Goal: Task Accomplishment & Management: Complete application form

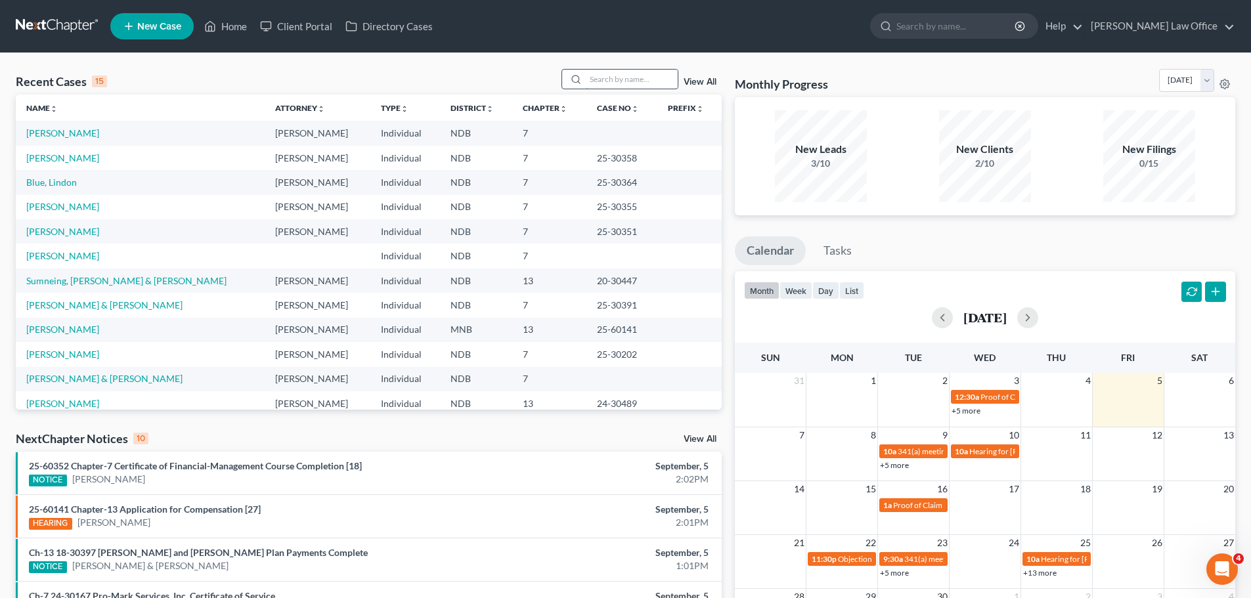
click at [610, 79] on input "search" at bounding box center [632, 79] width 92 height 19
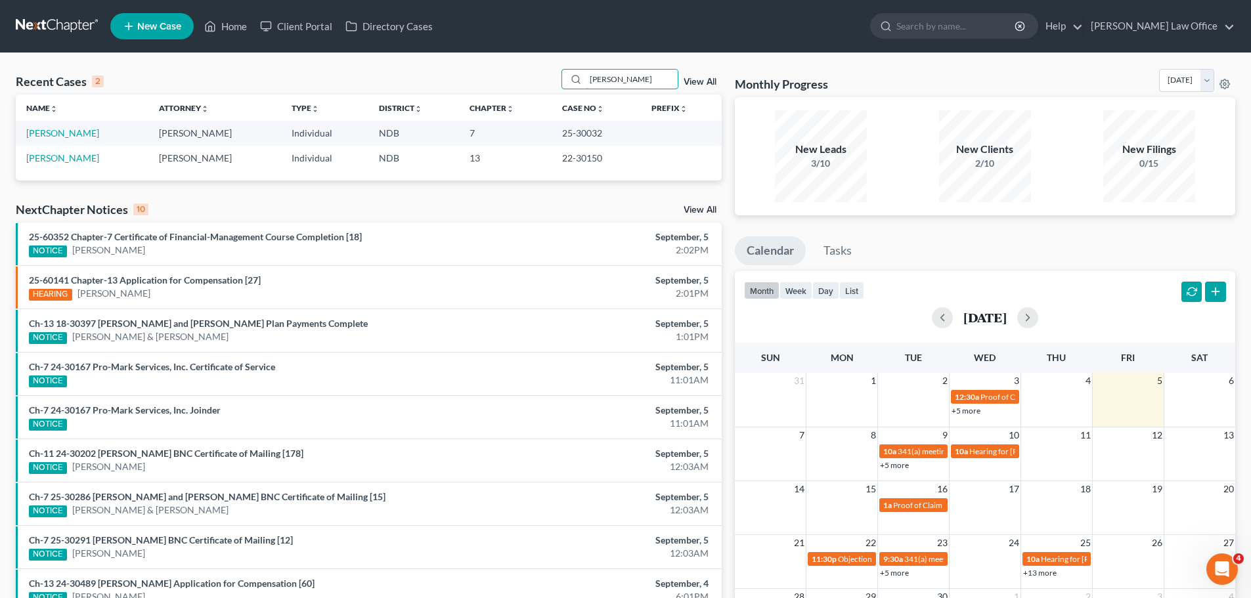
type input "[PERSON_NAME]"
click at [152, 30] on span "New Case" at bounding box center [159, 27] width 44 height 10
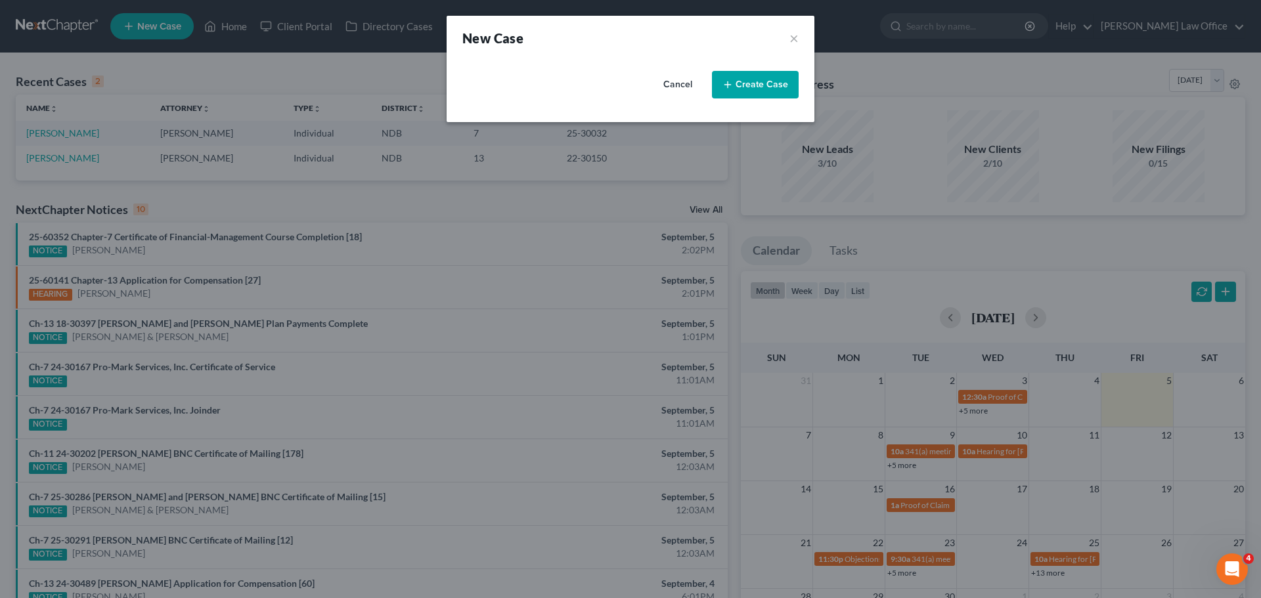
select select "60"
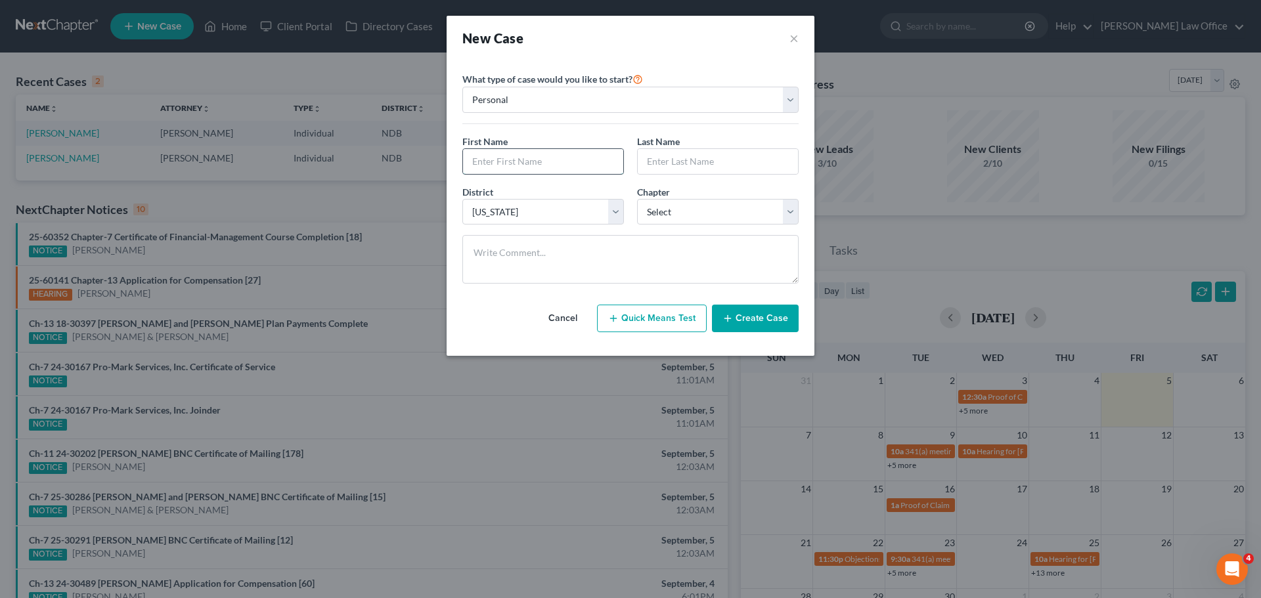
click at [564, 162] on input "text" at bounding box center [543, 161] width 160 height 25
type input "Jonnica"
type input "[PERSON_NAME]"
click at [788, 211] on select "Select 7 11 12 13" at bounding box center [718, 212] width 162 height 26
select select "0"
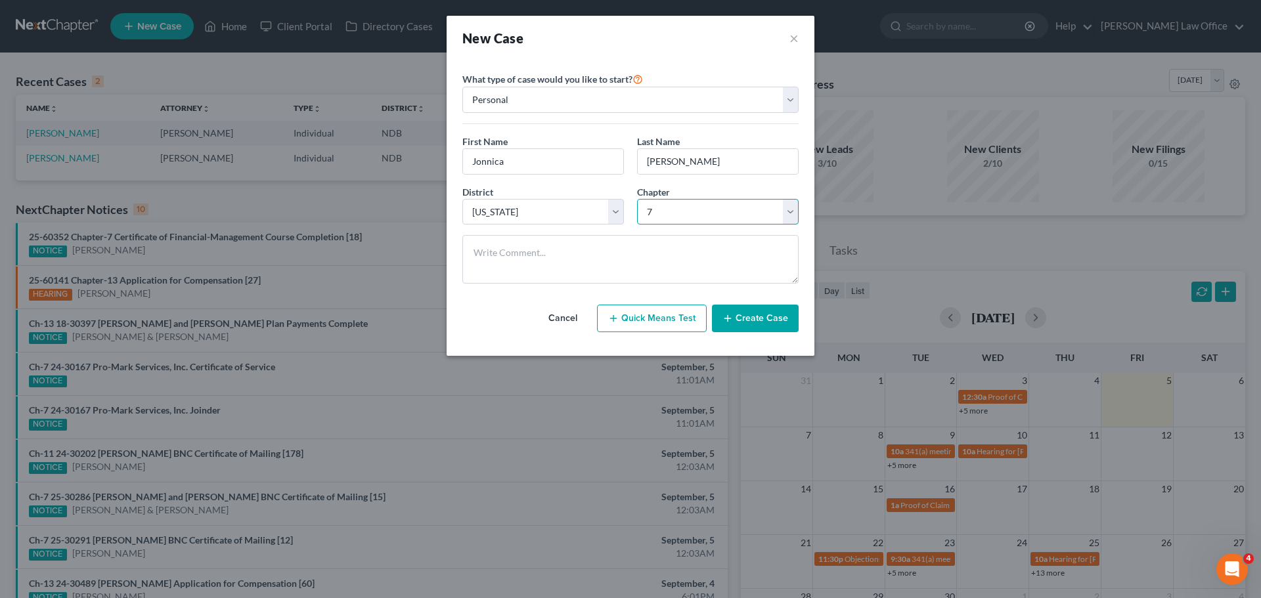
click at [637, 199] on select "Select 7 11 12 13" at bounding box center [718, 212] width 162 height 26
click at [753, 317] on button "Create Case" at bounding box center [755, 319] width 87 height 28
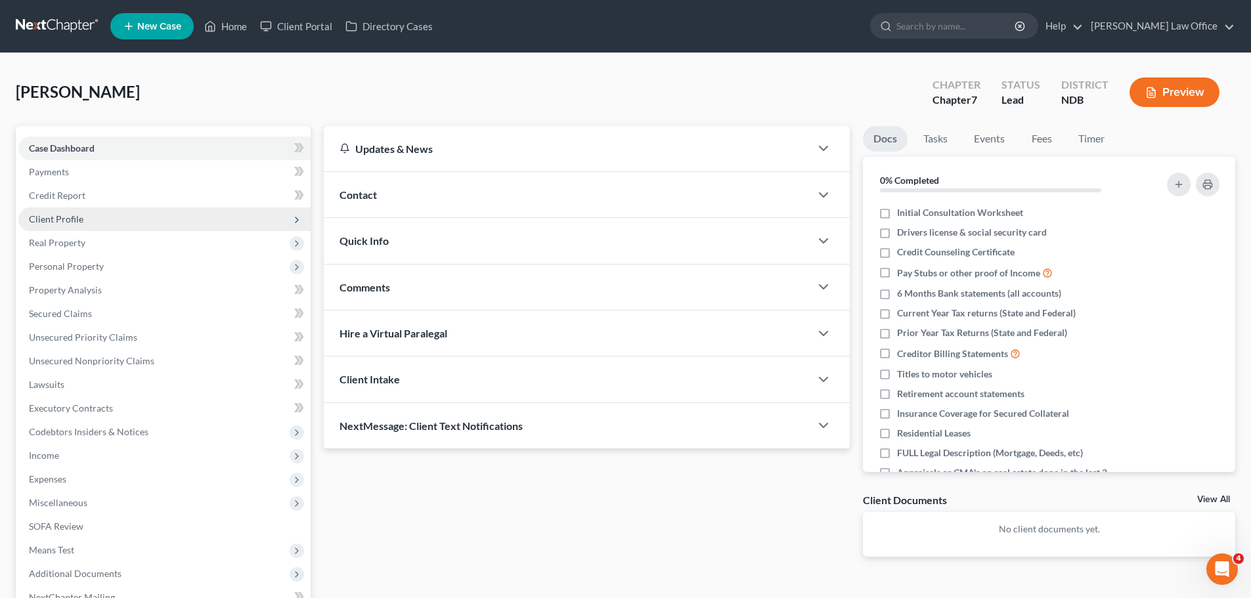
click at [66, 222] on span "Client Profile" at bounding box center [56, 218] width 55 height 11
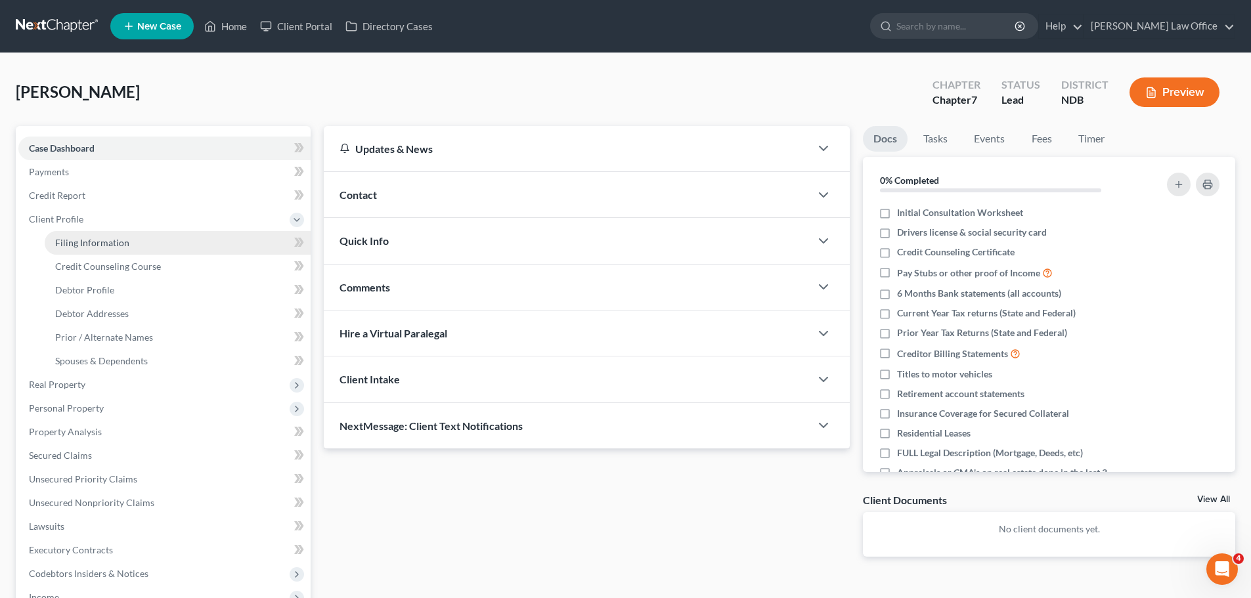
click at [99, 240] on span "Filing Information" at bounding box center [92, 242] width 74 height 11
select select "1"
select select "0"
select select "60"
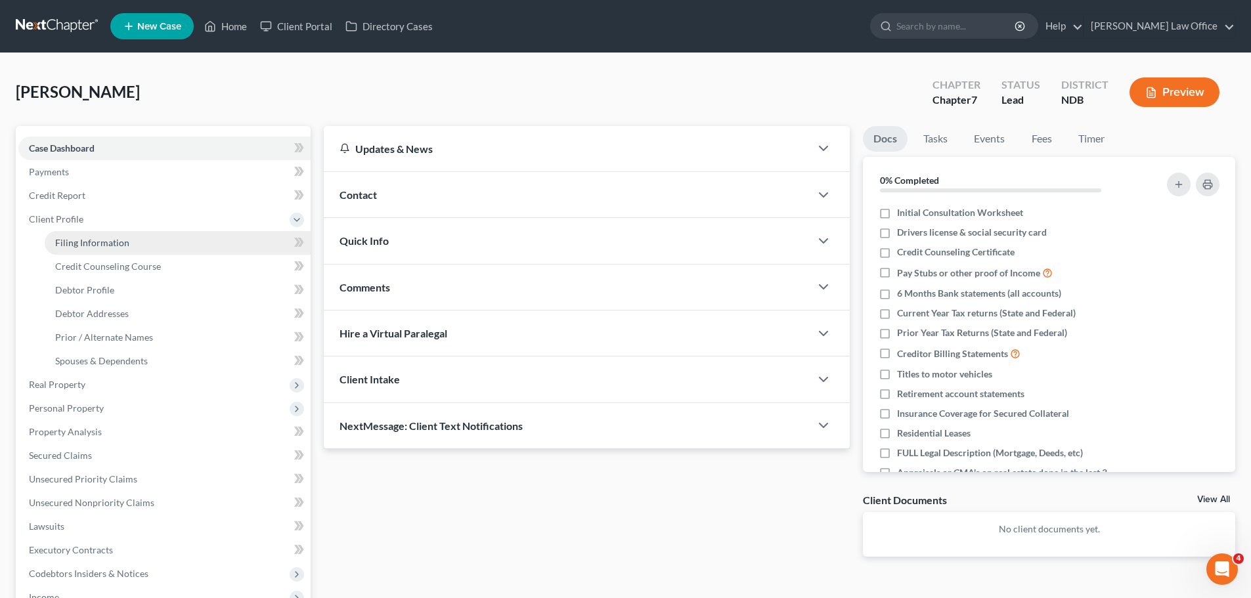
select select "29"
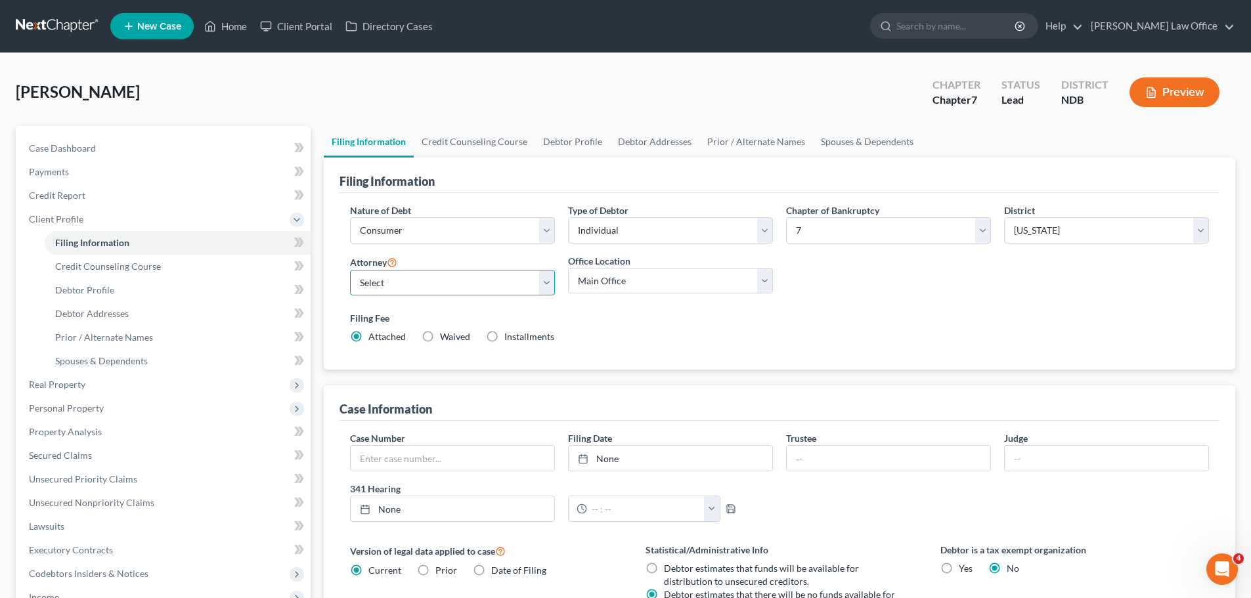
click at [544, 281] on select "Select [PERSON_NAME] - NDB [PERSON_NAME] - MNB [PERSON_NAME] - MNB [PERSON_NAME…" at bounding box center [452, 283] width 205 height 26
select select "3"
click at [350, 270] on select "Select [PERSON_NAME] - NDB [PERSON_NAME] - MNB [PERSON_NAME] - MNB [PERSON_NAME…" at bounding box center [452, 283] width 205 height 26
click at [760, 280] on select "Main Office Fargo Office" at bounding box center [670, 281] width 205 height 26
select select "0"
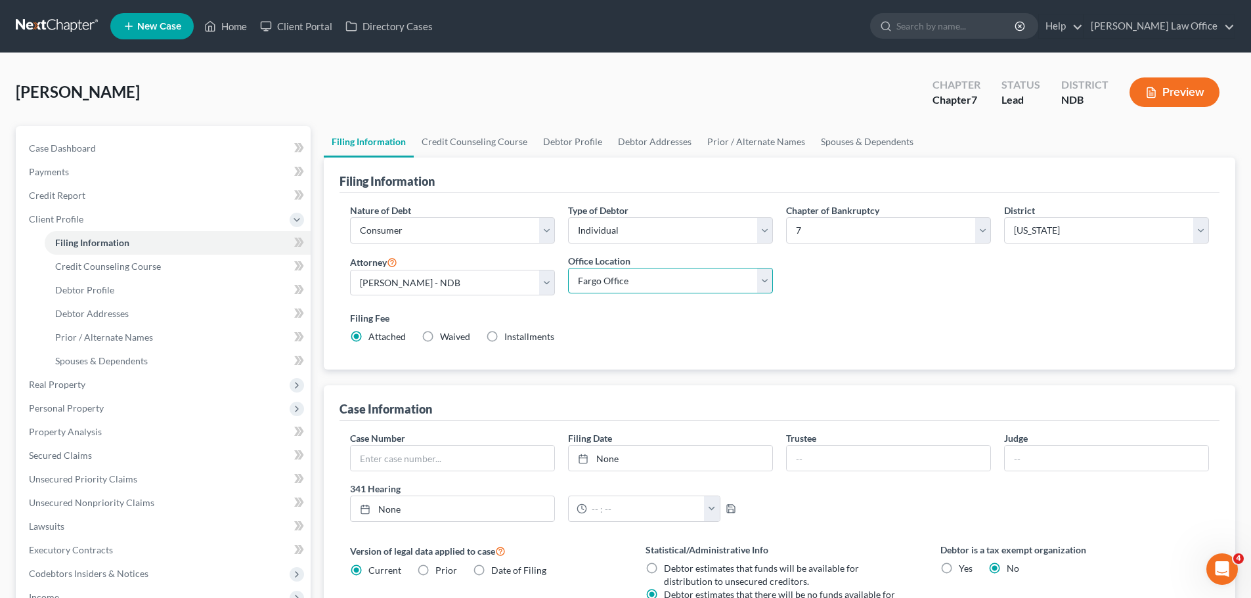
click at [568, 268] on select "Main Office Fargo Office" at bounding box center [670, 281] width 205 height 26
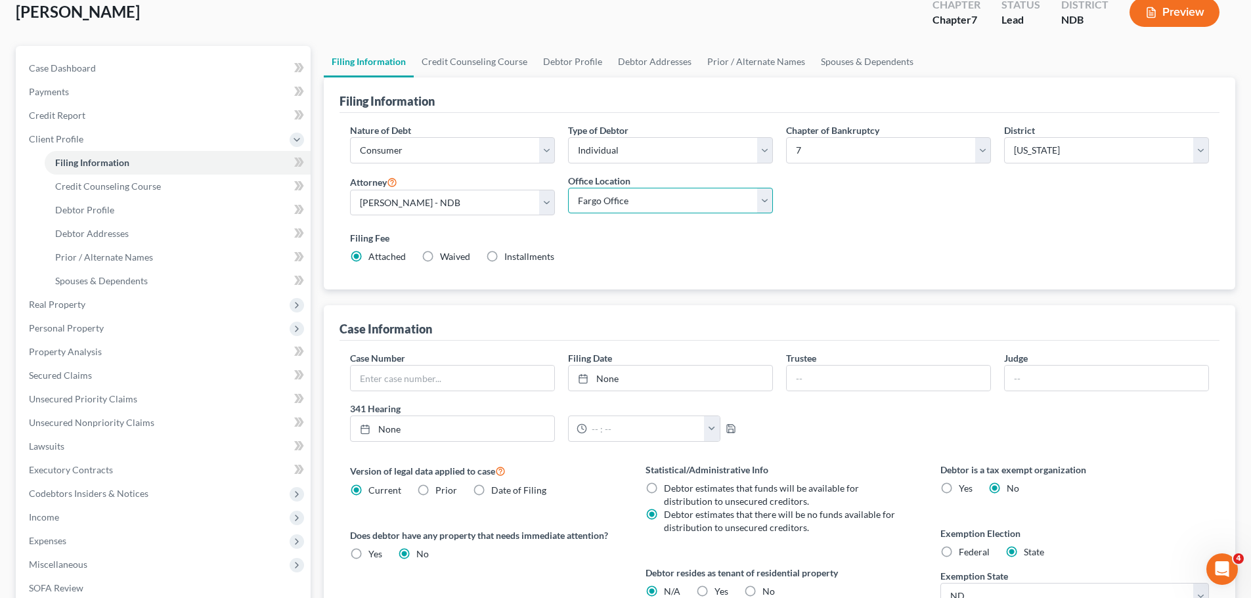
scroll to position [197, 0]
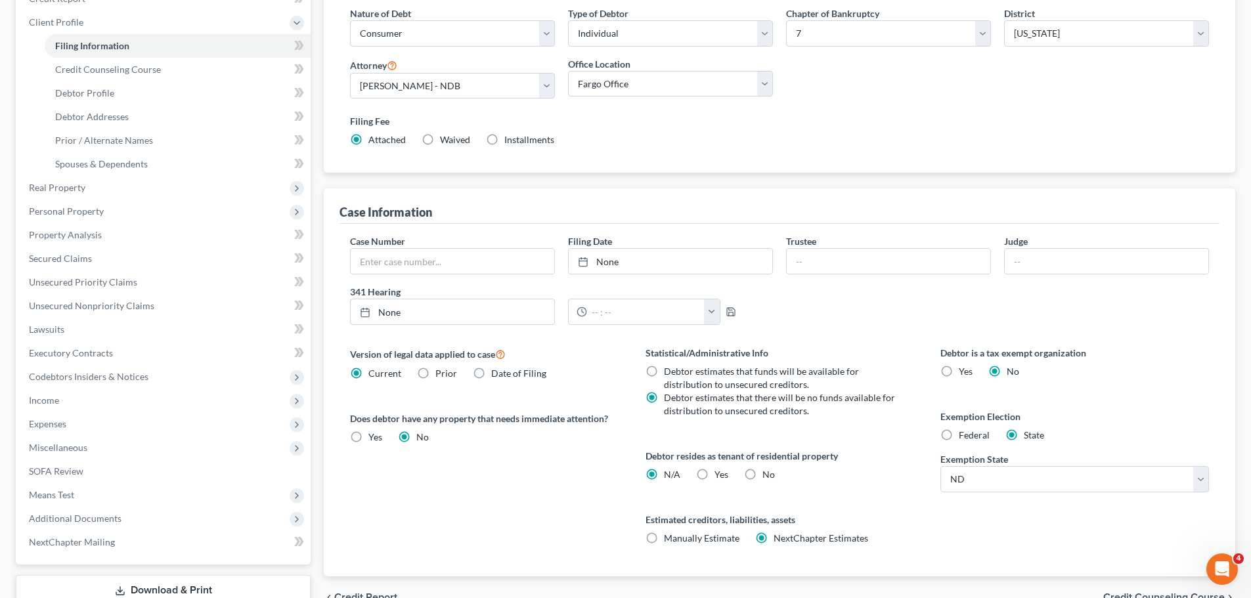
click at [715, 475] on label "Yes Yes" at bounding box center [722, 474] width 14 height 13
click at [720, 475] on input "Yes Yes" at bounding box center [724, 472] width 9 height 9
radio input "true"
radio input "false"
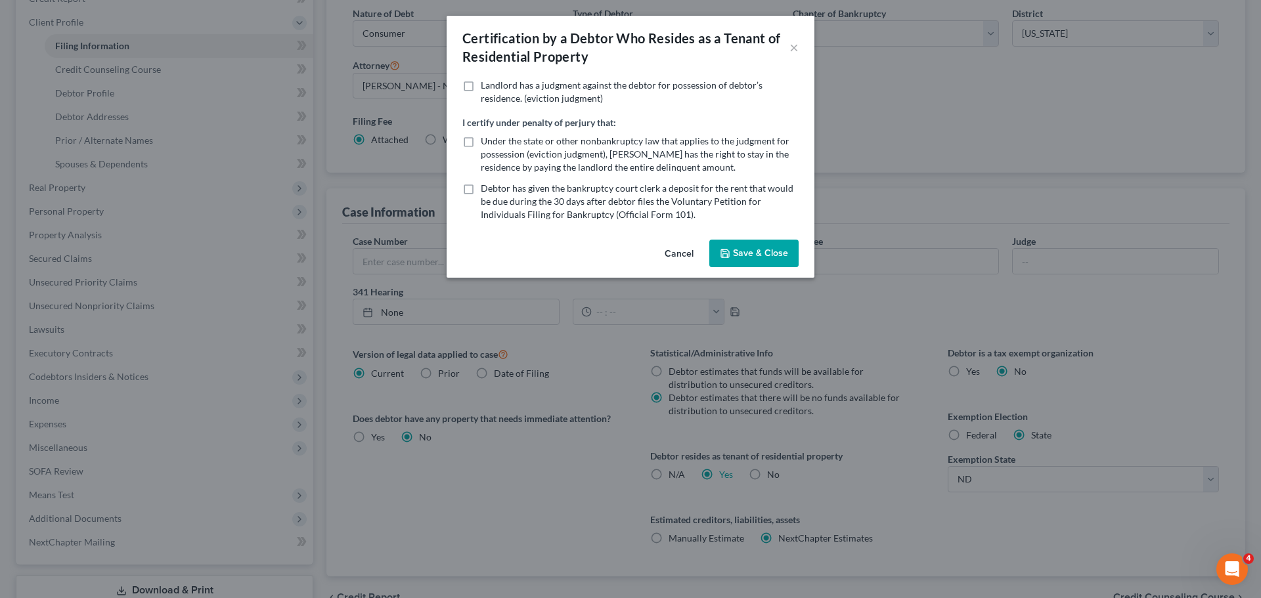
click at [742, 253] on button "Save & Close" at bounding box center [753, 254] width 89 height 28
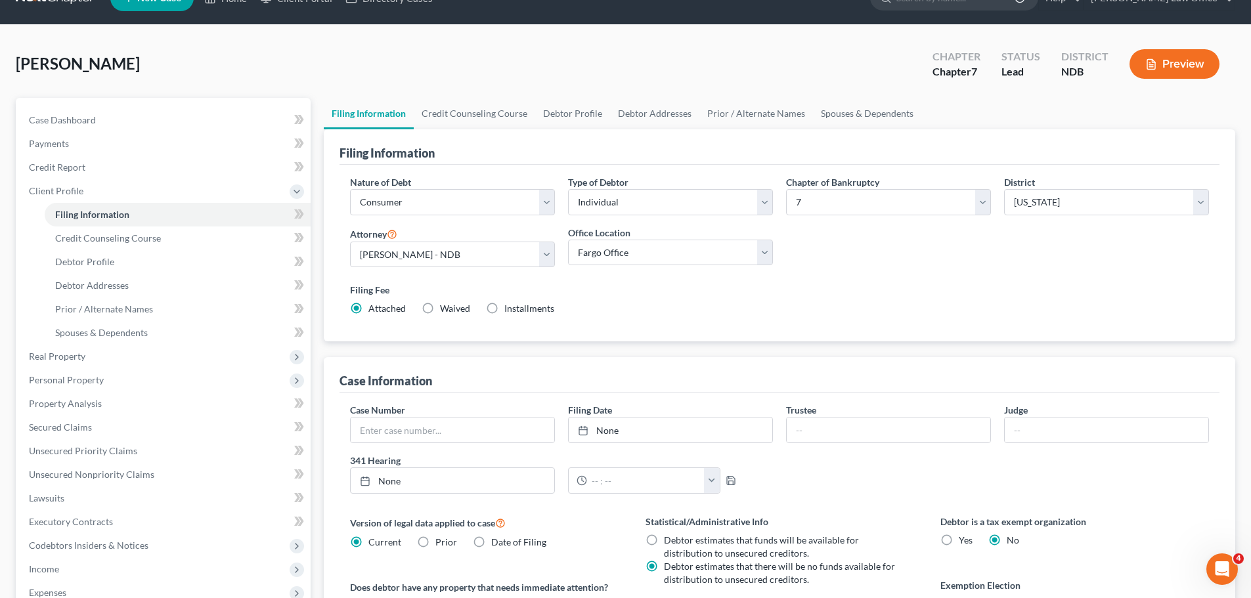
scroll to position [26, 0]
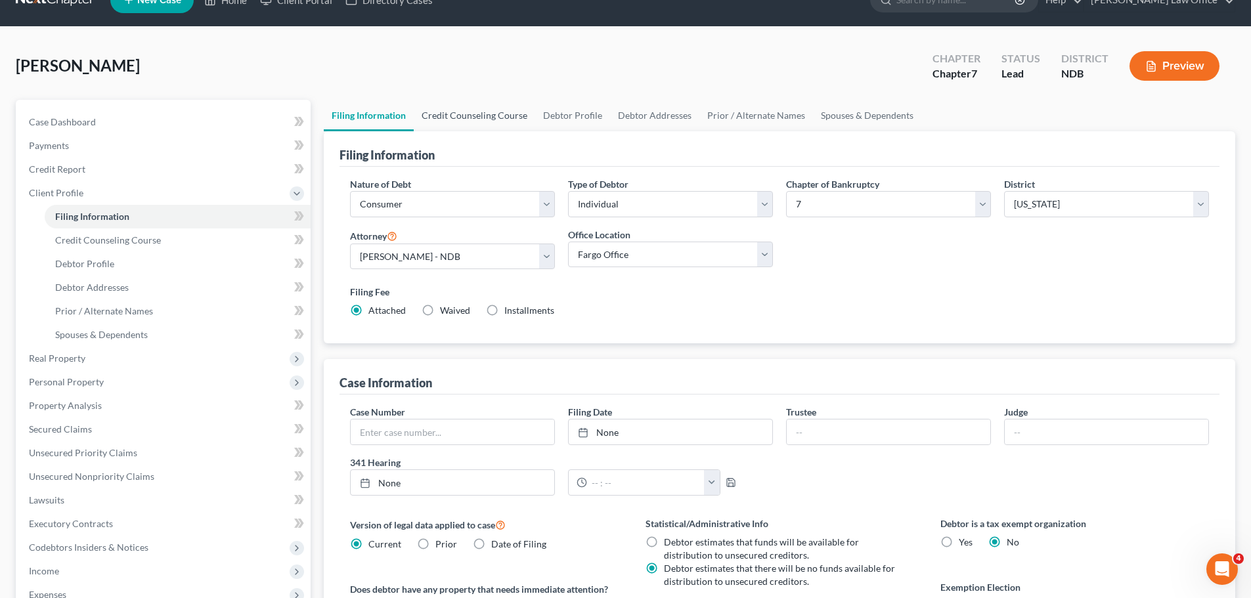
click at [477, 113] on link "Credit Counseling Course" at bounding box center [475, 116] width 122 height 32
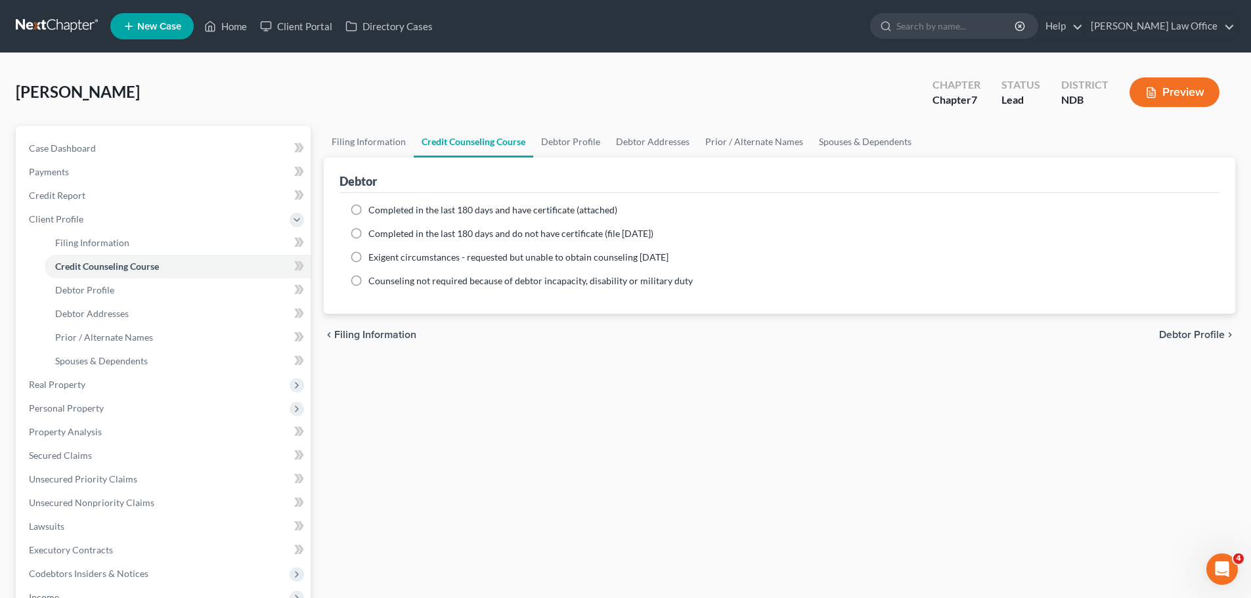
click at [368, 212] on label "Completed in the last 180 days and have certificate (attached)" at bounding box center [492, 210] width 249 height 13
click at [374, 212] on input "Completed in the last 180 days and have certificate (attached)" at bounding box center [378, 208] width 9 height 9
radio input "true"
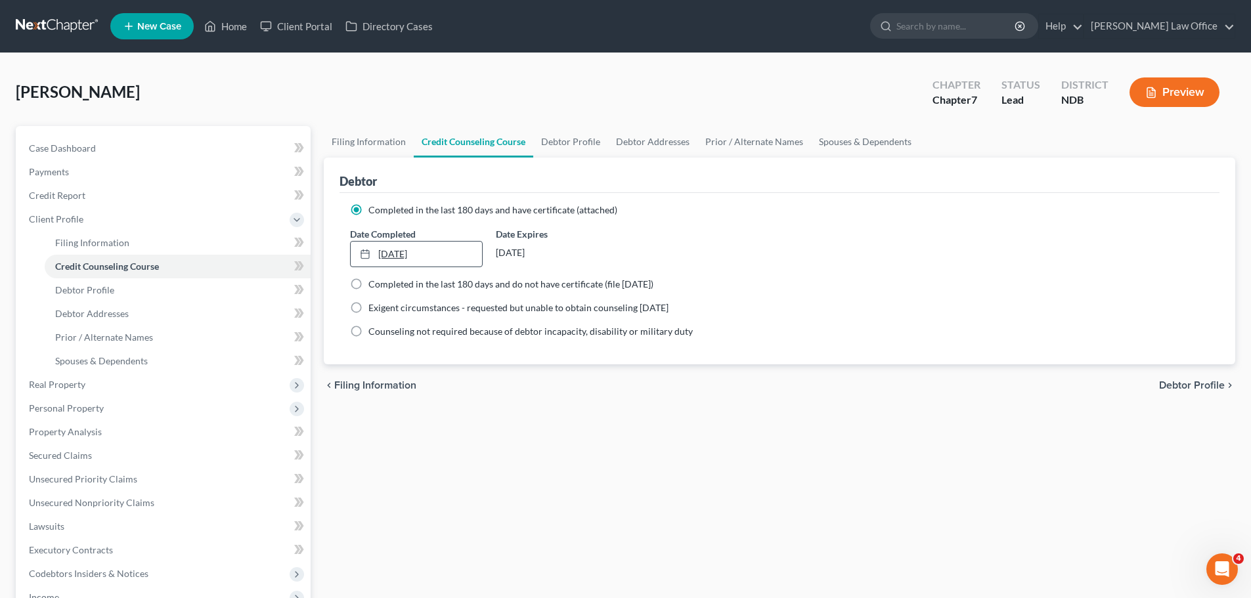
type input "[DATE]"
click at [363, 259] on icon at bounding box center [365, 254] width 11 height 11
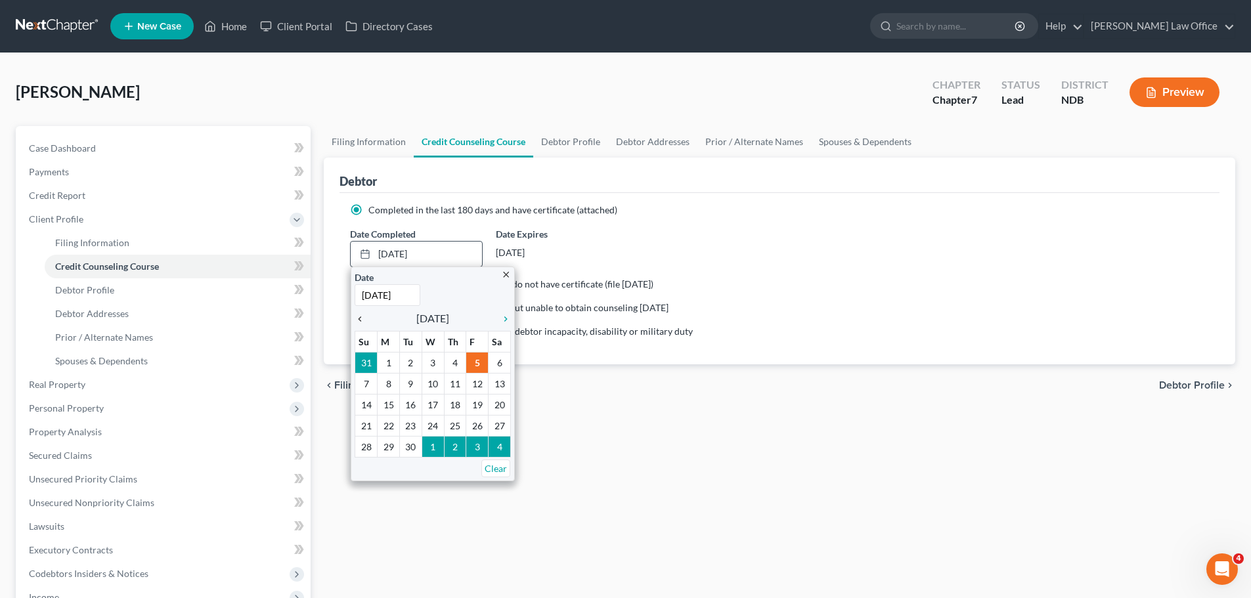
click at [360, 317] on icon "chevron_left" at bounding box center [363, 319] width 17 height 11
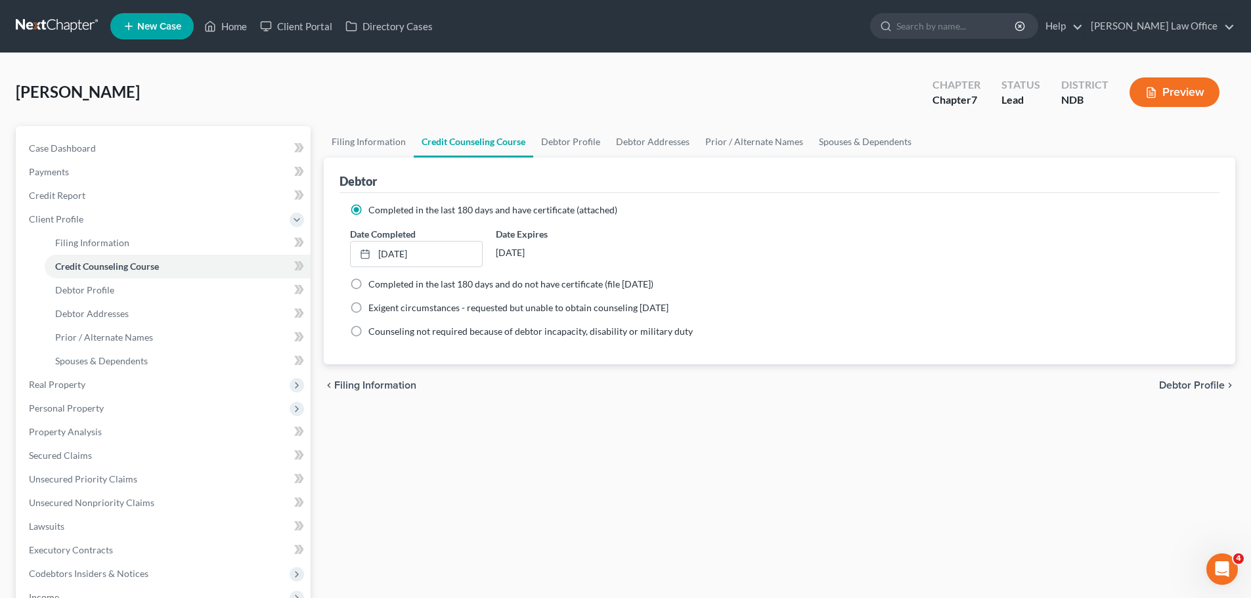
click at [1198, 380] on span "Debtor Profile" at bounding box center [1192, 385] width 66 height 11
select select "0"
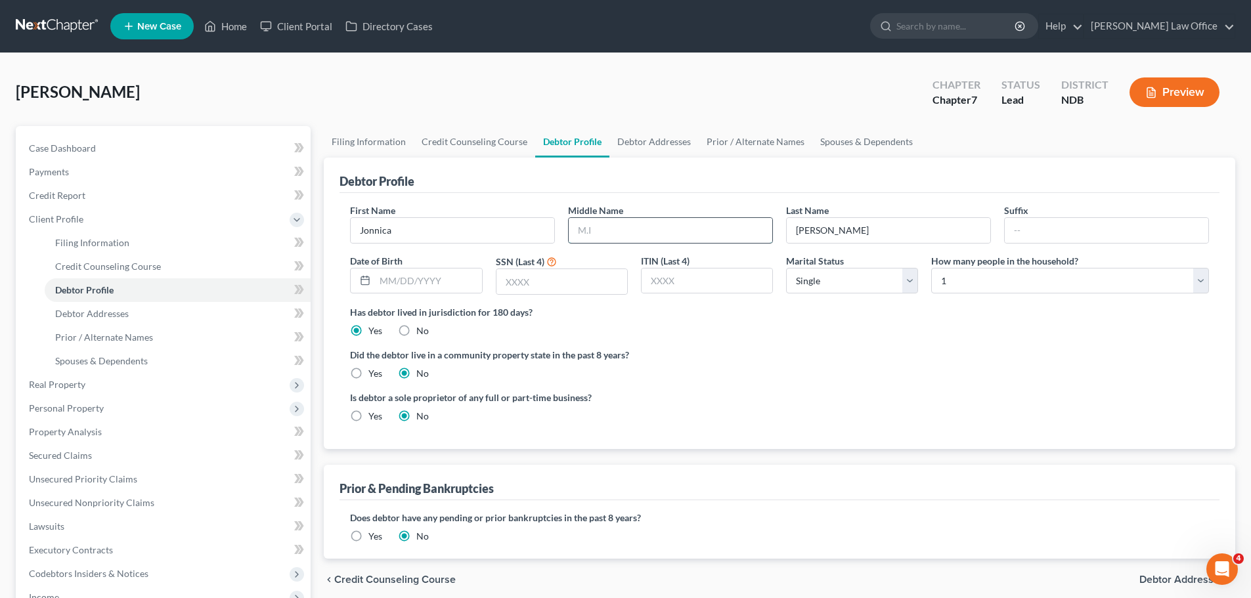
click at [586, 237] on input "text" at bounding box center [671, 230] width 204 height 25
type input "[PERSON_NAME]"
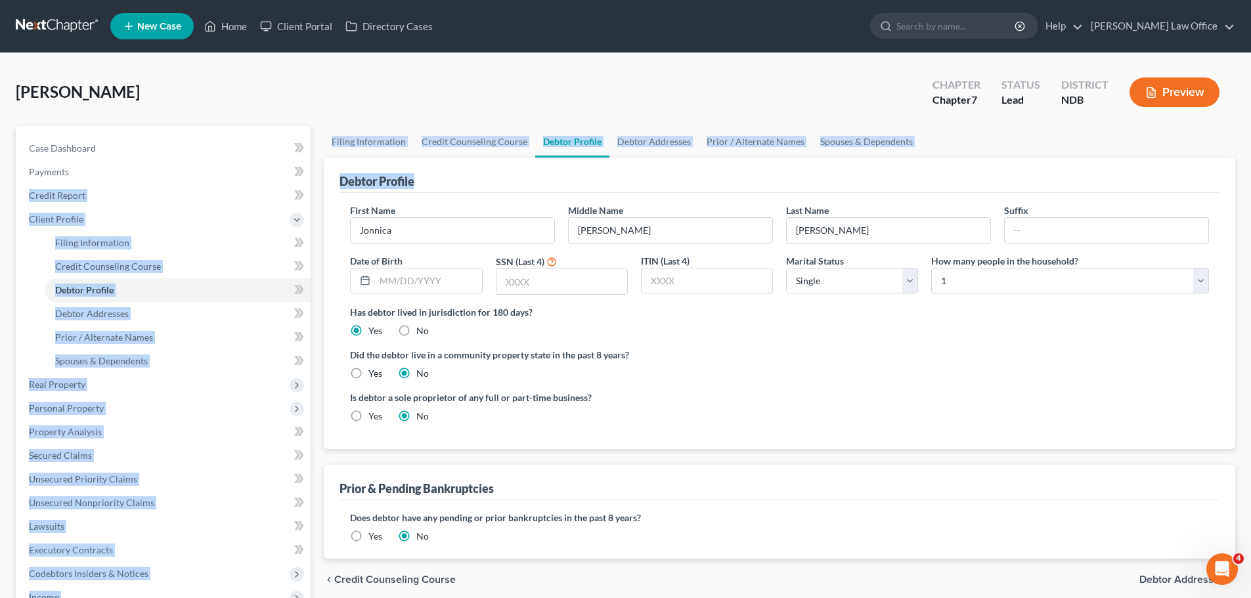
click at [0, 196] on html "Home New Case Client Portal Directory Cases [PERSON_NAME] Law Office [PERSON_NA…" at bounding box center [625, 443] width 1251 height 887
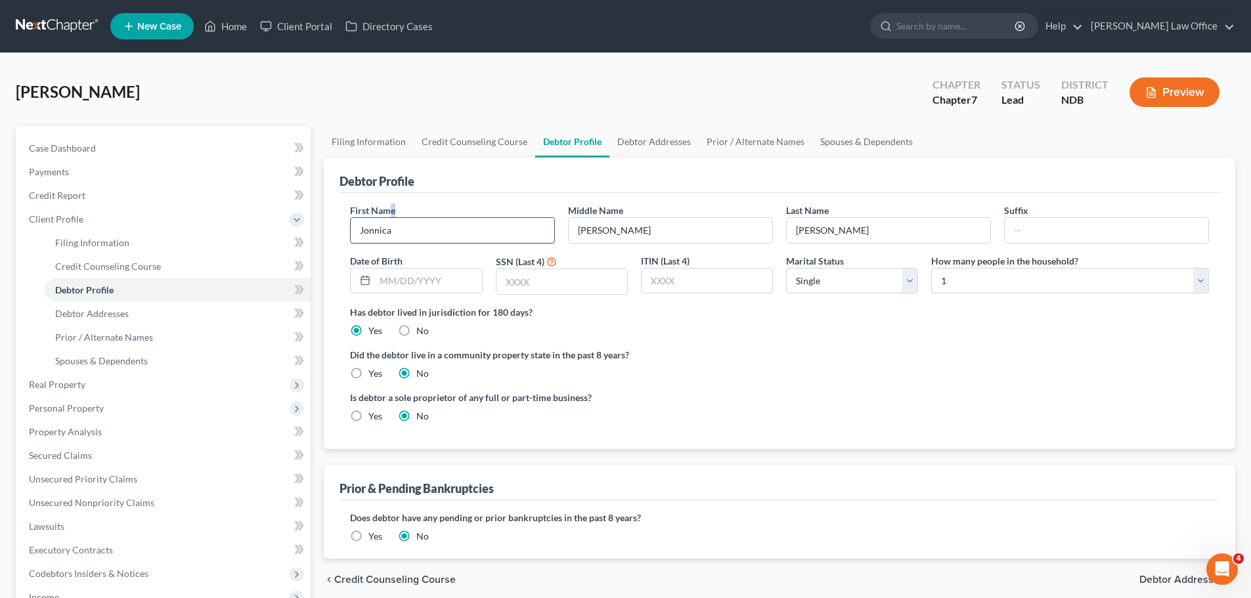
drag, startPoint x: 393, startPoint y: 215, endPoint x: 405, endPoint y: 221, distance: 13.8
click at [405, 221] on div "First Name [PERSON_NAME]" at bounding box center [453, 224] width 218 height 40
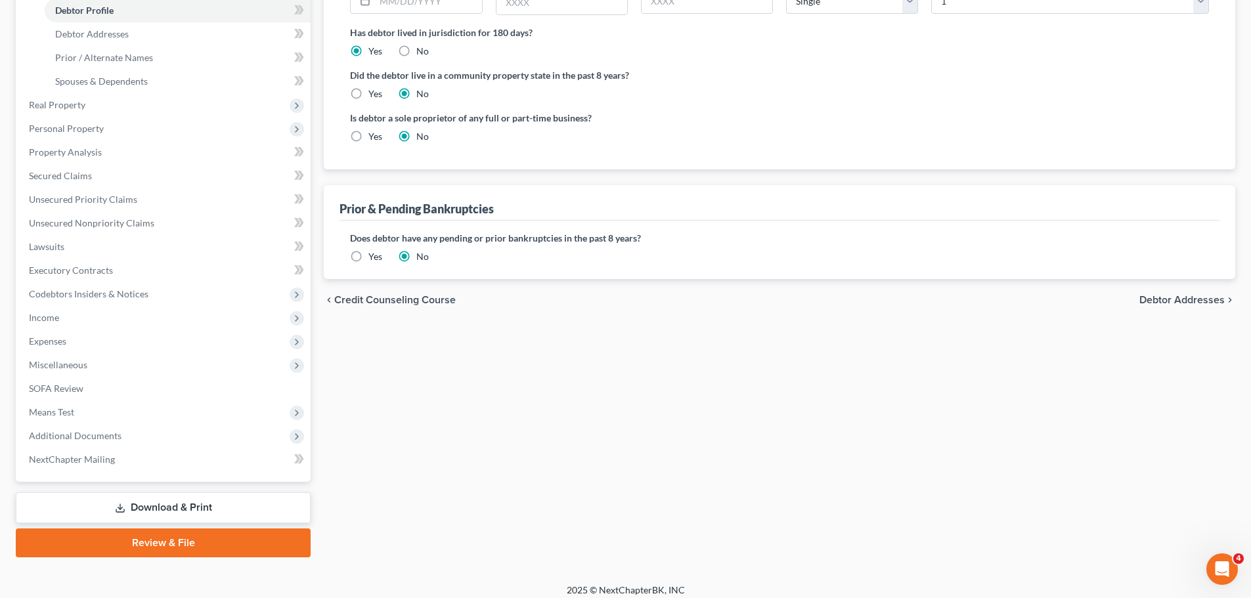
scroll to position [289, 0]
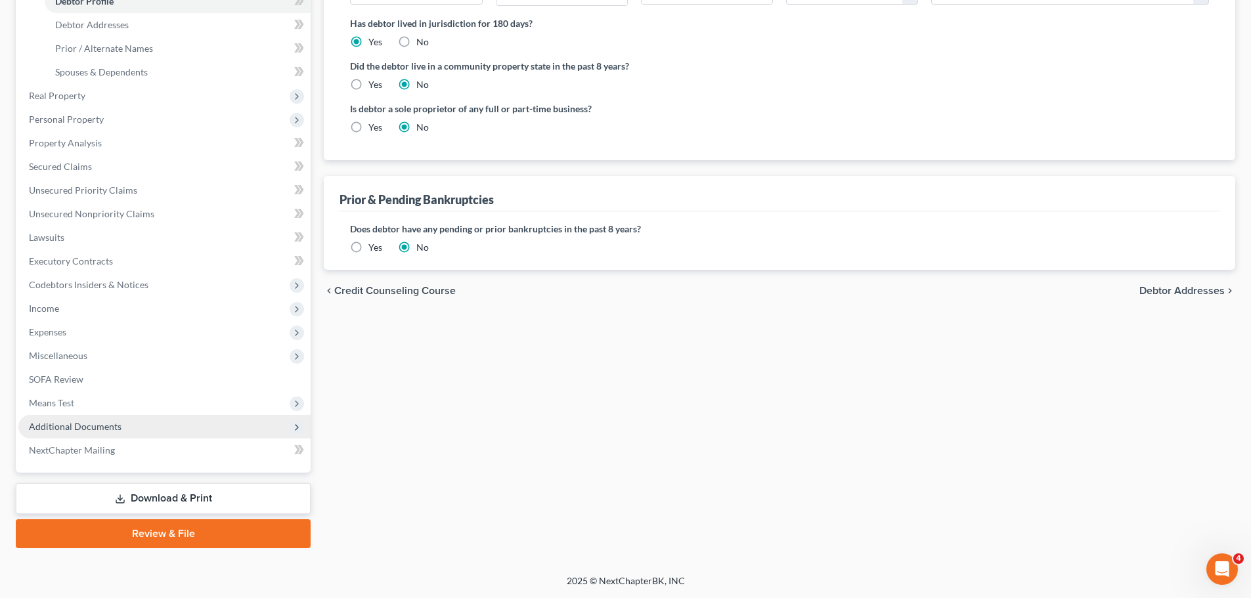
click at [83, 428] on span "Additional Documents" at bounding box center [75, 426] width 93 height 11
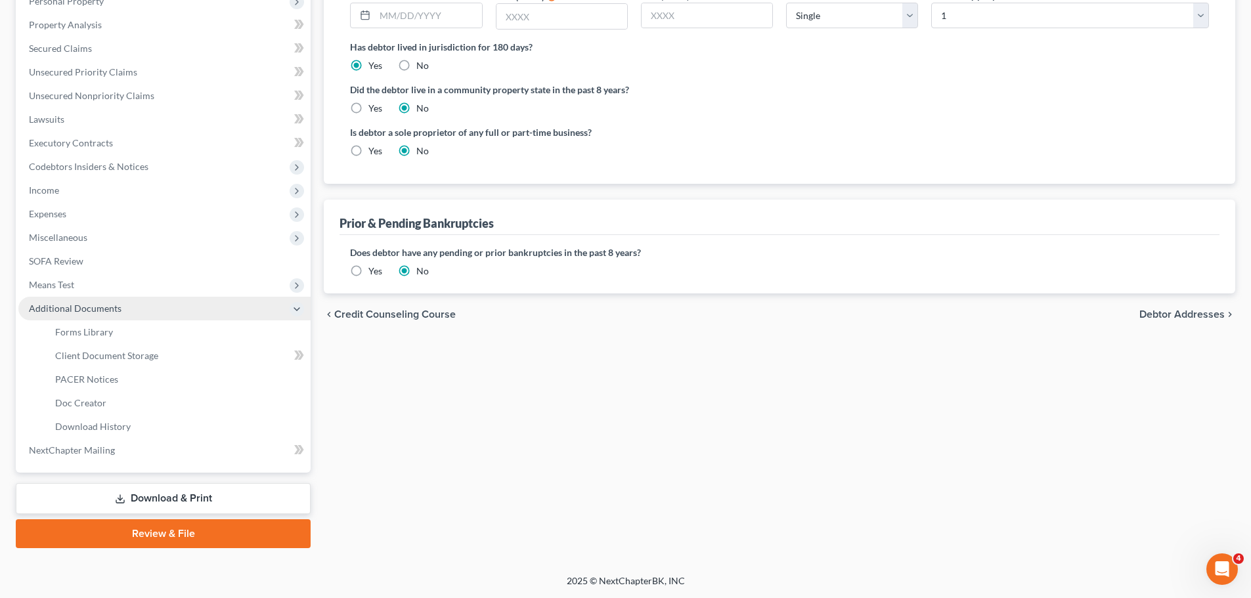
scroll to position [265, 0]
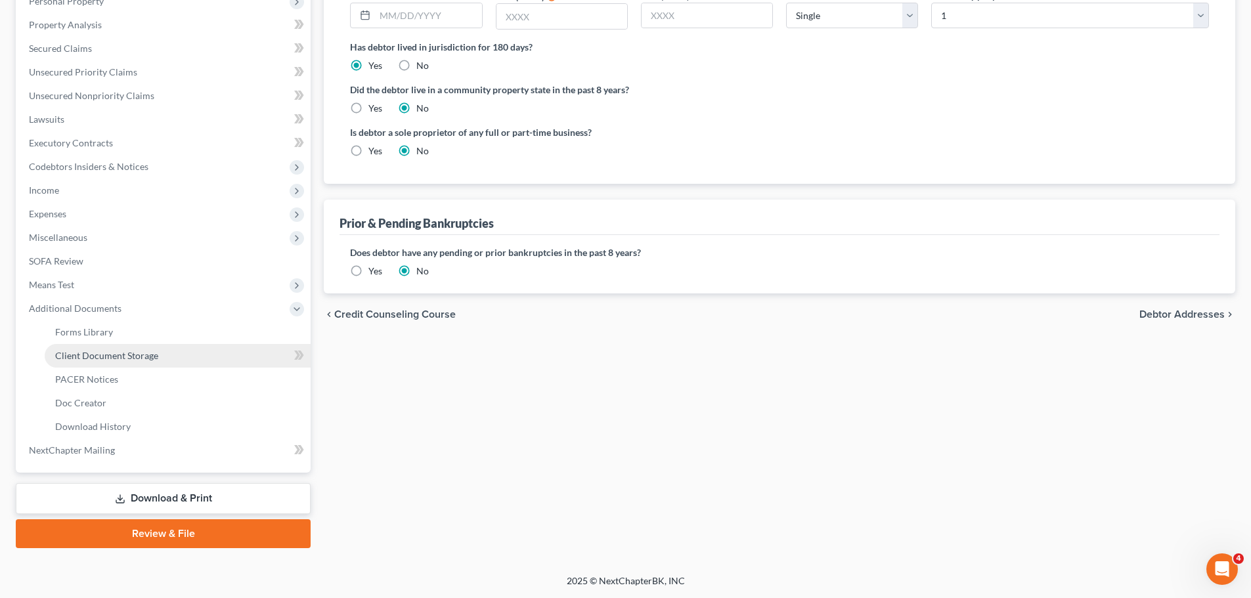
click at [122, 356] on span "Client Document Storage" at bounding box center [106, 355] width 103 height 11
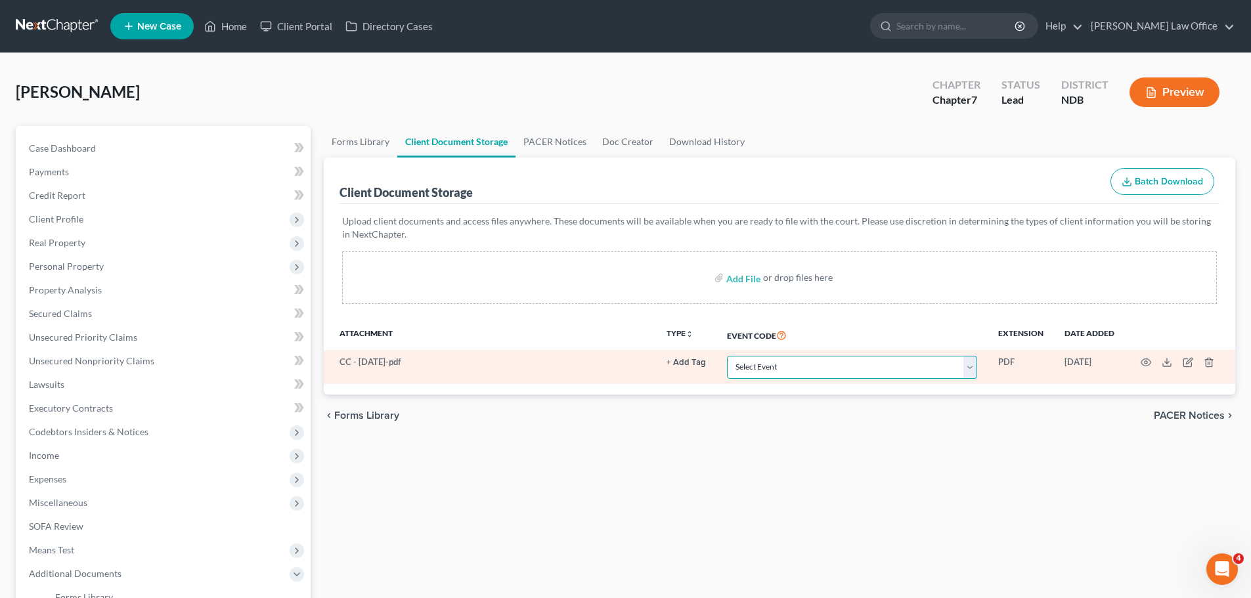
click at [973, 365] on select "Select Event Certificate of Credit Counseling Chapter 13 Plan Pay Filing Fee in…" at bounding box center [852, 367] width 250 height 23
select select "0"
click at [727, 356] on select "Select Event Certificate of Credit Counseling Chapter 13 Plan Pay Filing Fee in…" at bounding box center [852, 367] width 250 height 23
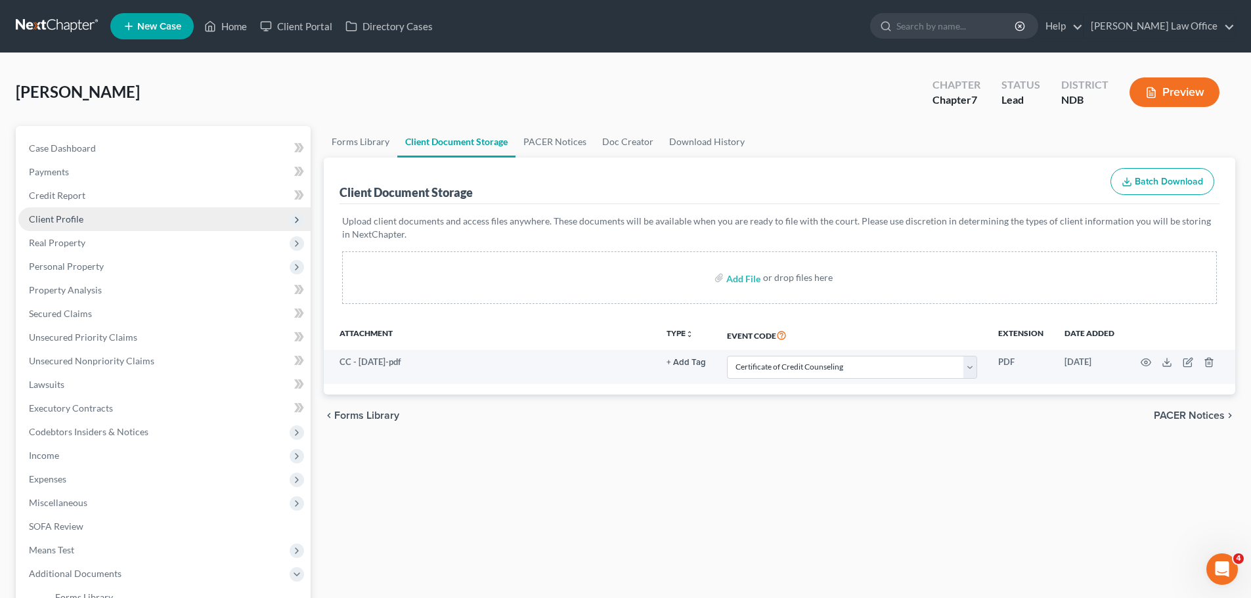
click at [60, 219] on span "Client Profile" at bounding box center [56, 218] width 55 height 11
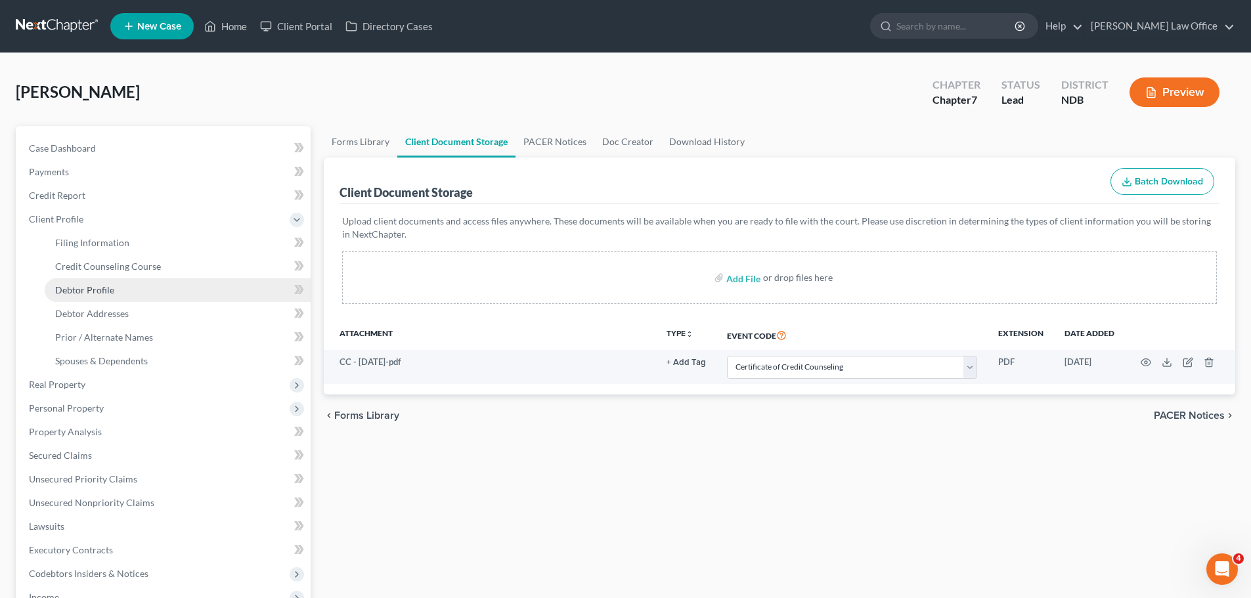
click at [81, 291] on span "Debtor Profile" at bounding box center [84, 289] width 59 height 11
select select "0"
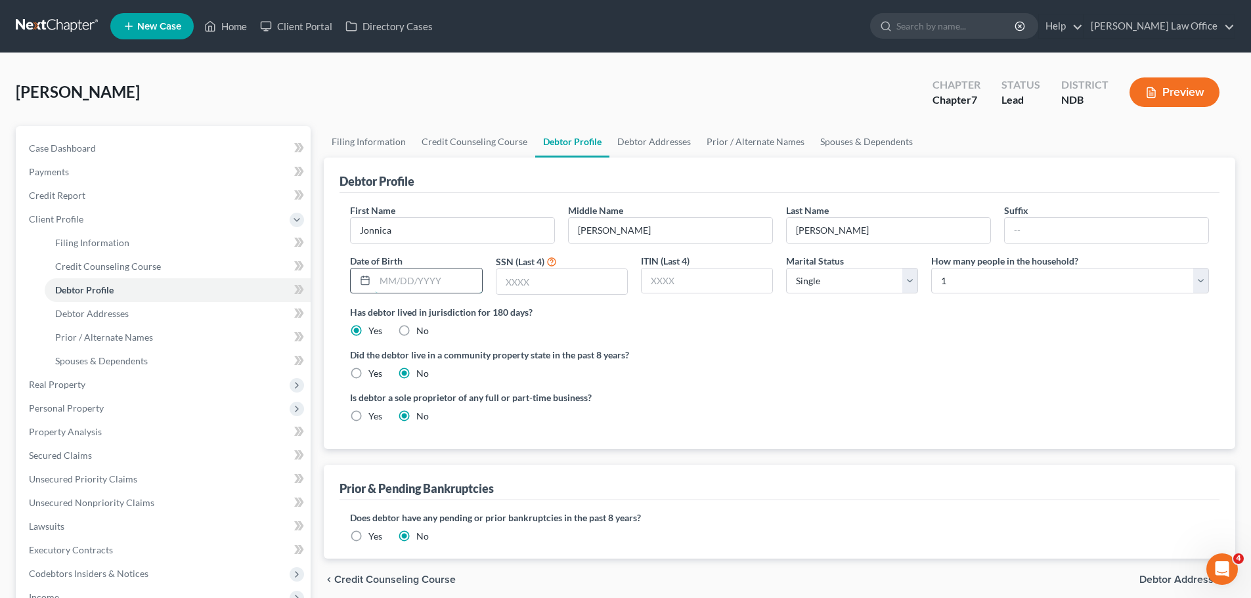
click at [393, 287] on input "text" at bounding box center [428, 281] width 106 height 25
type input "[DATE]"
click at [569, 280] on input "text" at bounding box center [562, 281] width 131 height 25
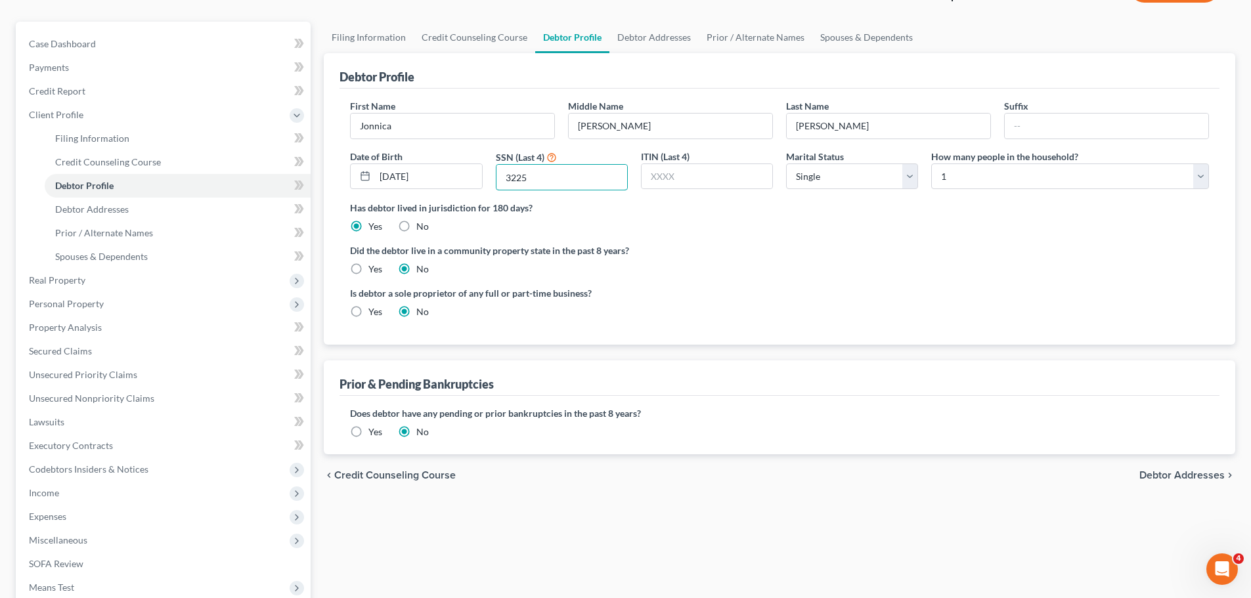
scroll to position [197, 0]
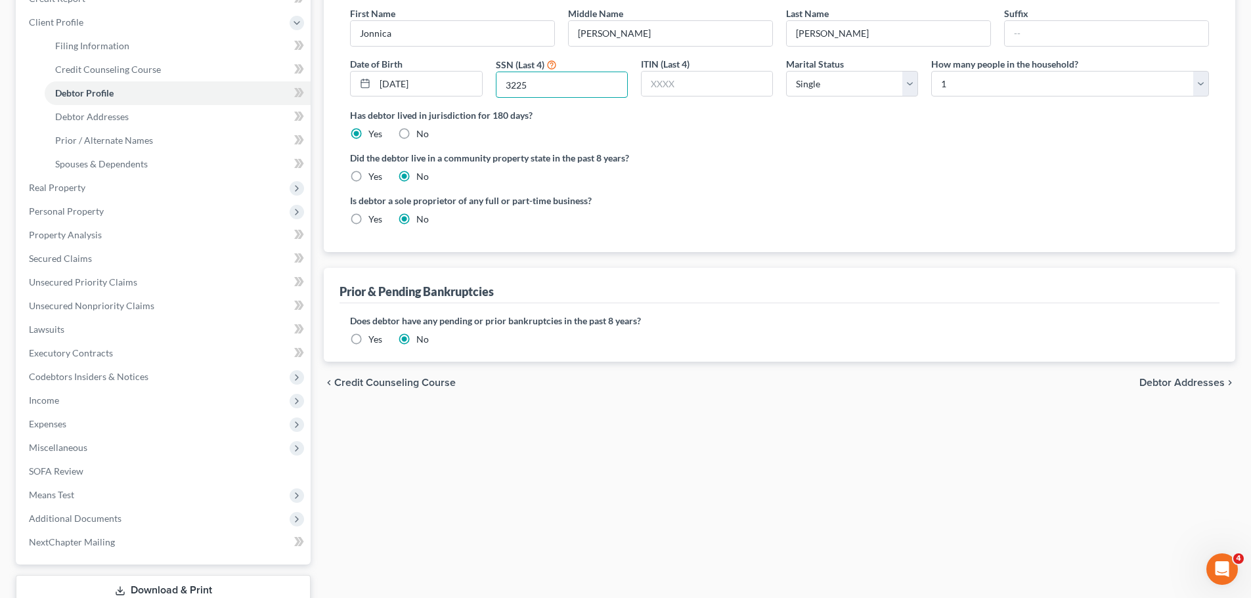
type input "3225"
click at [1203, 379] on span "Debtor Addresses" at bounding box center [1182, 383] width 85 height 11
select select "0"
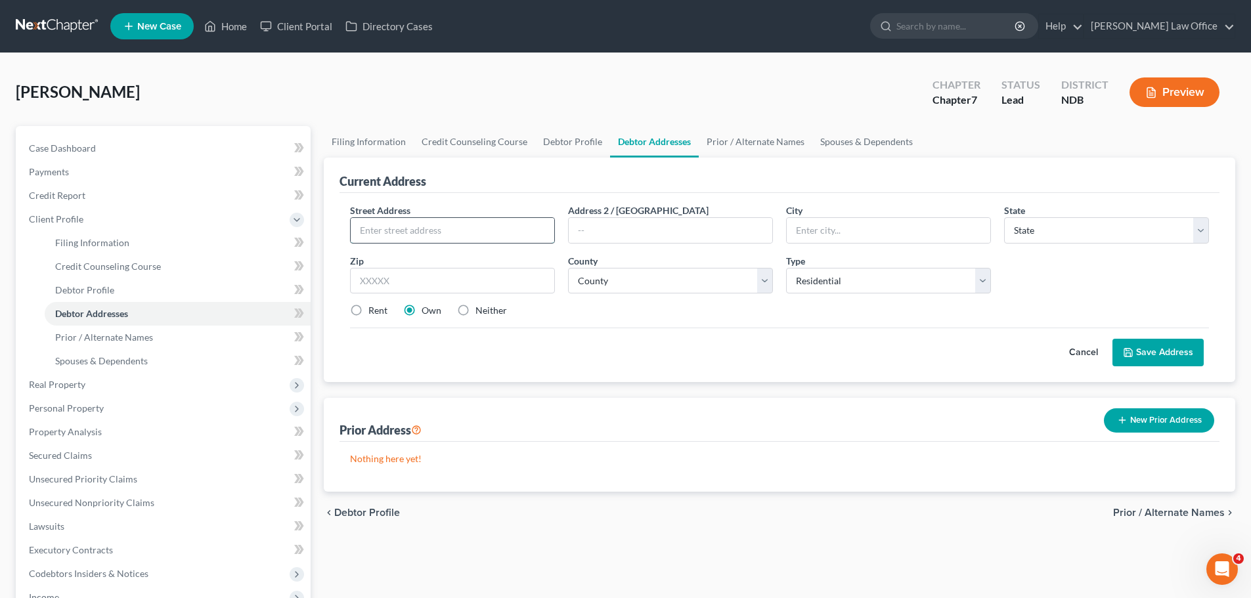
click at [362, 228] on input "text" at bounding box center [453, 230] width 204 height 25
type input "[STREET_ADDRESS]"
click at [408, 280] on input "text" at bounding box center [452, 281] width 205 height 26
type input "58201"
click at [368, 307] on label "Rent" at bounding box center [377, 310] width 19 height 13
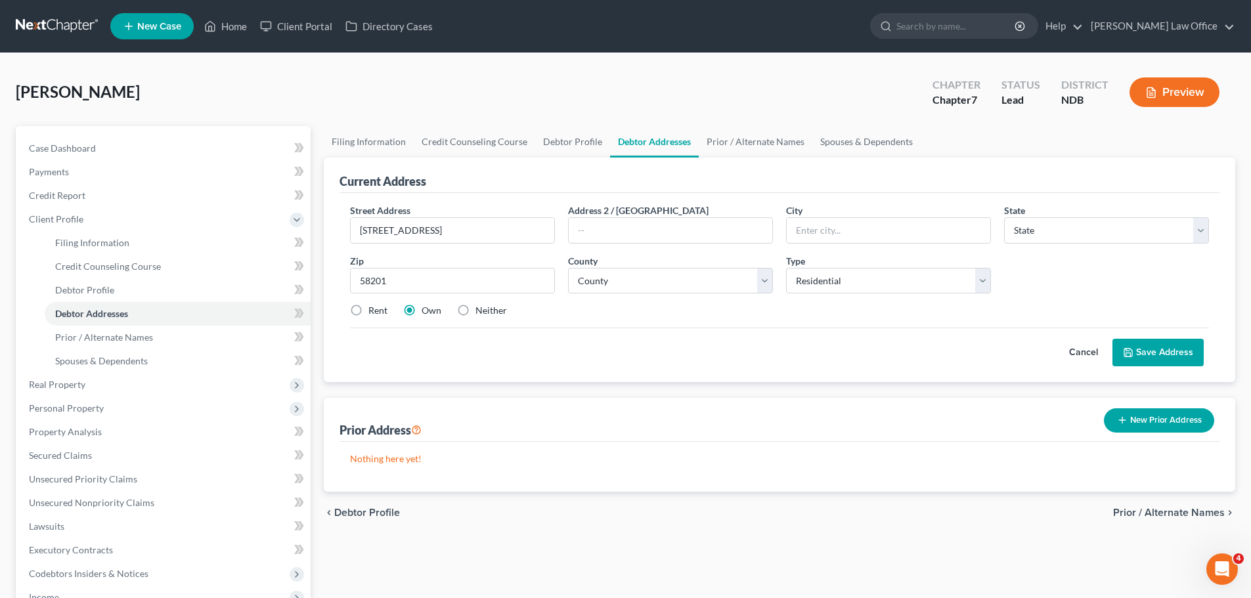
click at [374, 307] on input "Rent" at bounding box center [378, 308] width 9 height 9
radio input "true"
type input "Grand Forks"
select select "29"
click at [771, 282] on select "County [GEOGRAPHIC_DATA] [GEOGRAPHIC_DATA] [GEOGRAPHIC_DATA] [GEOGRAPHIC_DATA] …" at bounding box center [670, 281] width 205 height 26
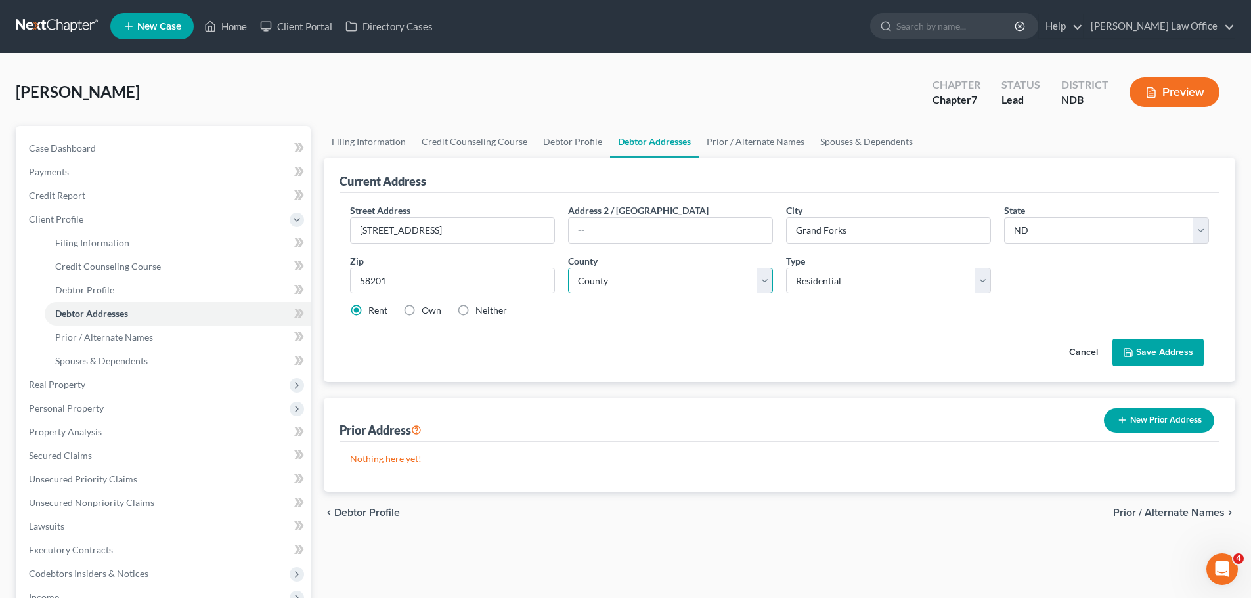
select select "17"
click at [568, 268] on select "County [GEOGRAPHIC_DATA] [GEOGRAPHIC_DATA] [GEOGRAPHIC_DATA] [GEOGRAPHIC_DATA] …" at bounding box center [670, 281] width 205 height 26
click at [1155, 348] on button "Save Address" at bounding box center [1158, 353] width 91 height 28
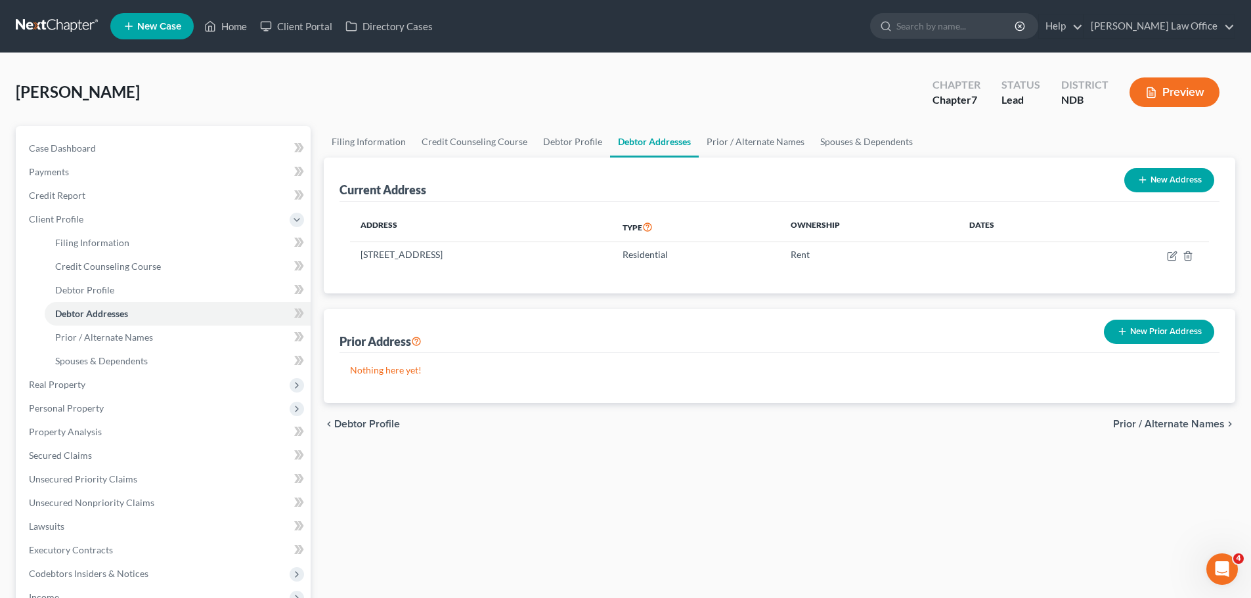
click at [1151, 332] on button "New Prior Address" at bounding box center [1159, 332] width 110 height 24
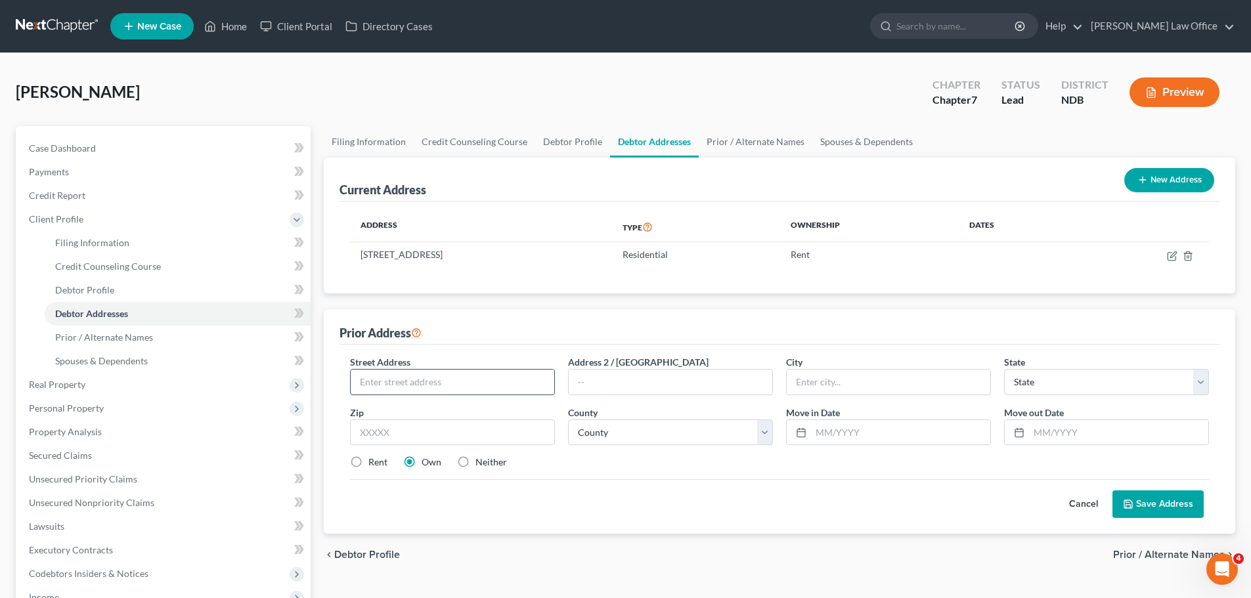
click at [420, 386] on input "text" at bounding box center [453, 382] width 204 height 25
type input "[STREET_ADDRESS][PERSON_NAME]"
type input "58228"
click at [368, 463] on label "Rent" at bounding box center [377, 462] width 19 height 13
click at [374, 463] on input "Rent" at bounding box center [378, 460] width 9 height 9
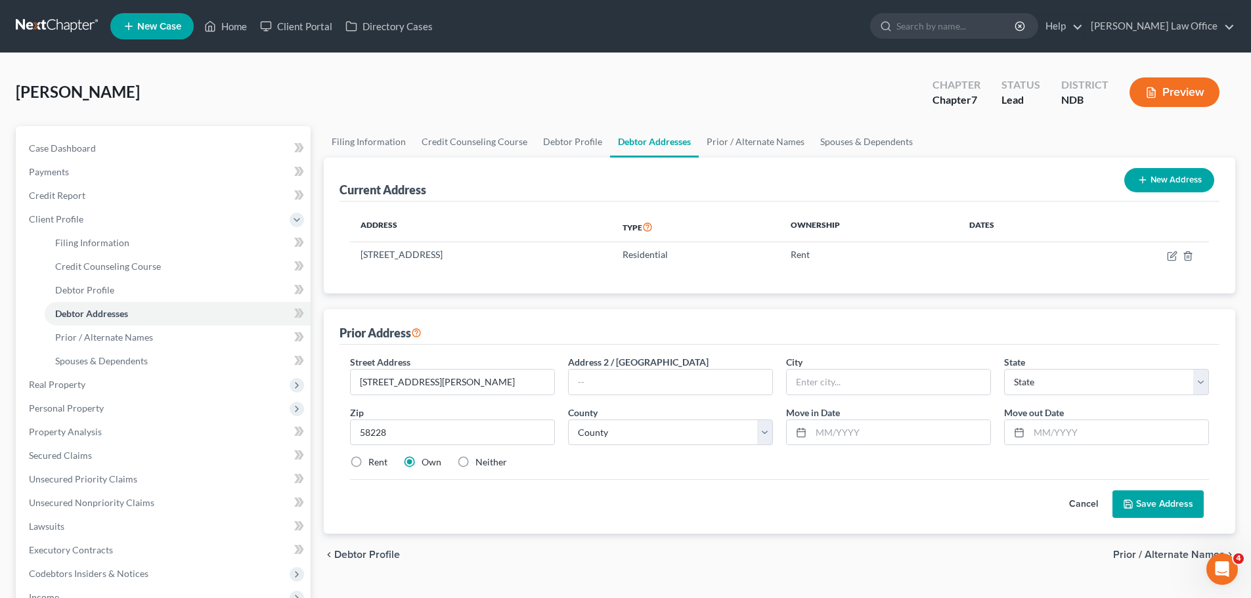
radio input "true"
type input "Emerado"
select select "29"
click at [763, 430] on select "County [GEOGRAPHIC_DATA] [GEOGRAPHIC_DATA] [GEOGRAPHIC_DATA] [GEOGRAPHIC_DATA] …" at bounding box center [670, 433] width 205 height 26
select select "17"
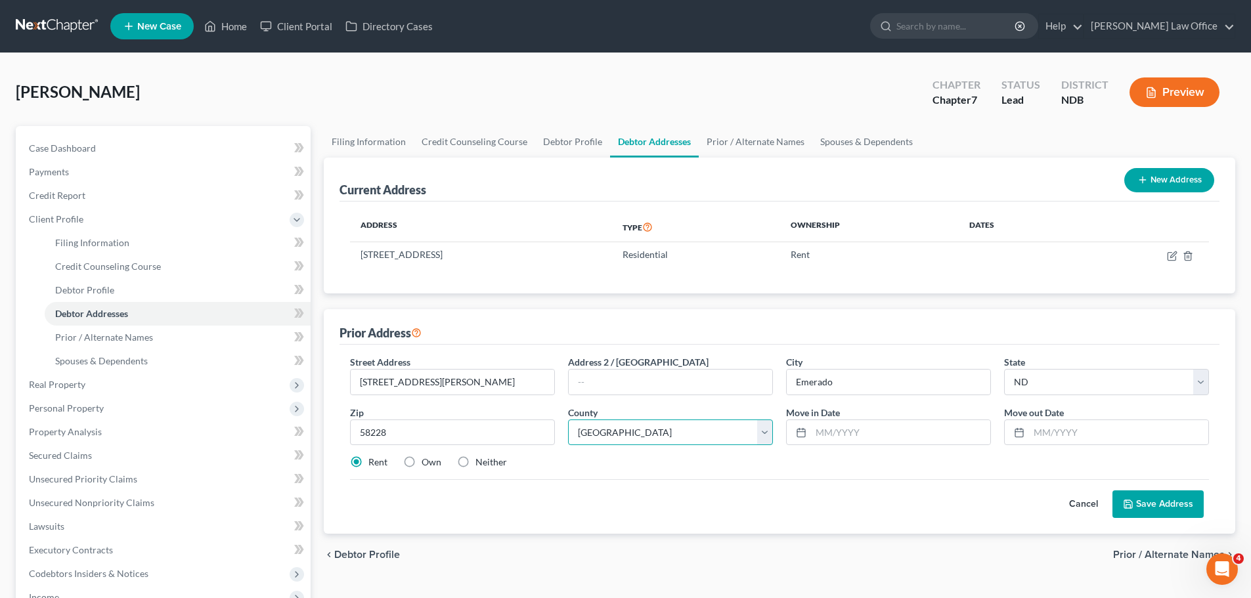
click at [568, 420] on select "County [GEOGRAPHIC_DATA] [GEOGRAPHIC_DATA] [GEOGRAPHIC_DATA] [GEOGRAPHIC_DATA] …" at bounding box center [670, 433] width 205 height 26
click at [860, 437] on input "text" at bounding box center [900, 432] width 179 height 25
type input "05/2023"
type input "05/2024"
click at [1162, 504] on button "Save Address" at bounding box center [1158, 505] width 91 height 28
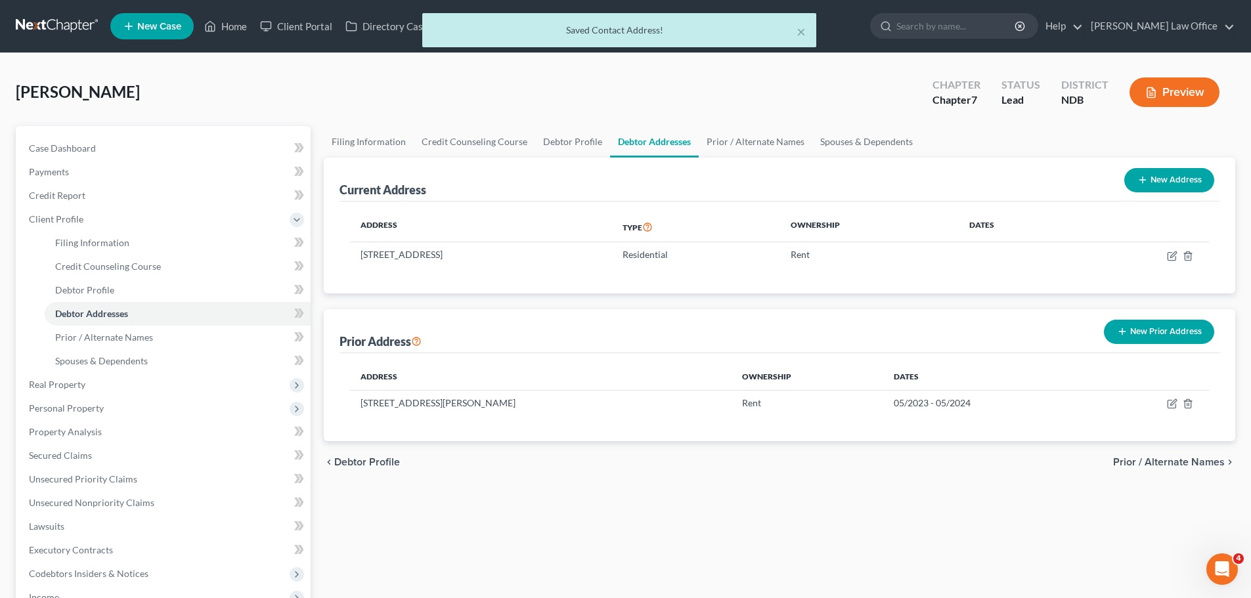
click at [1166, 330] on button "New Prior Address" at bounding box center [1159, 332] width 110 height 24
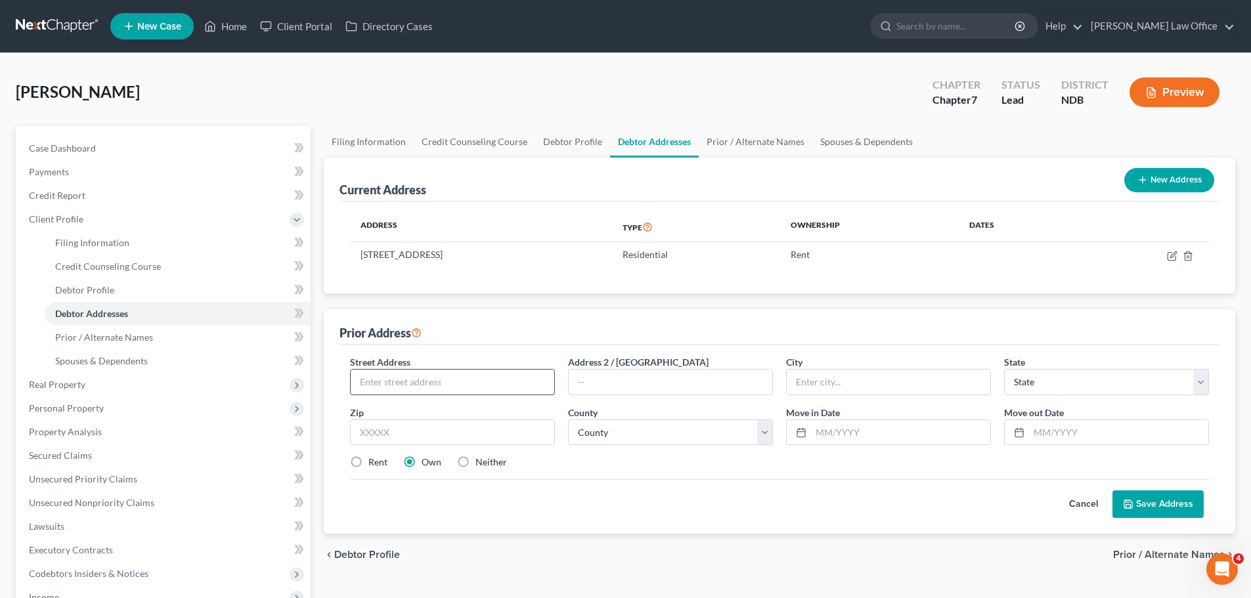
click at [400, 386] on input "text" at bounding box center [453, 382] width 204 height 25
type input "[STREET_ADDRESS][PERSON_NAME]"
type input "58228"
type input "Emerado"
select select "29"
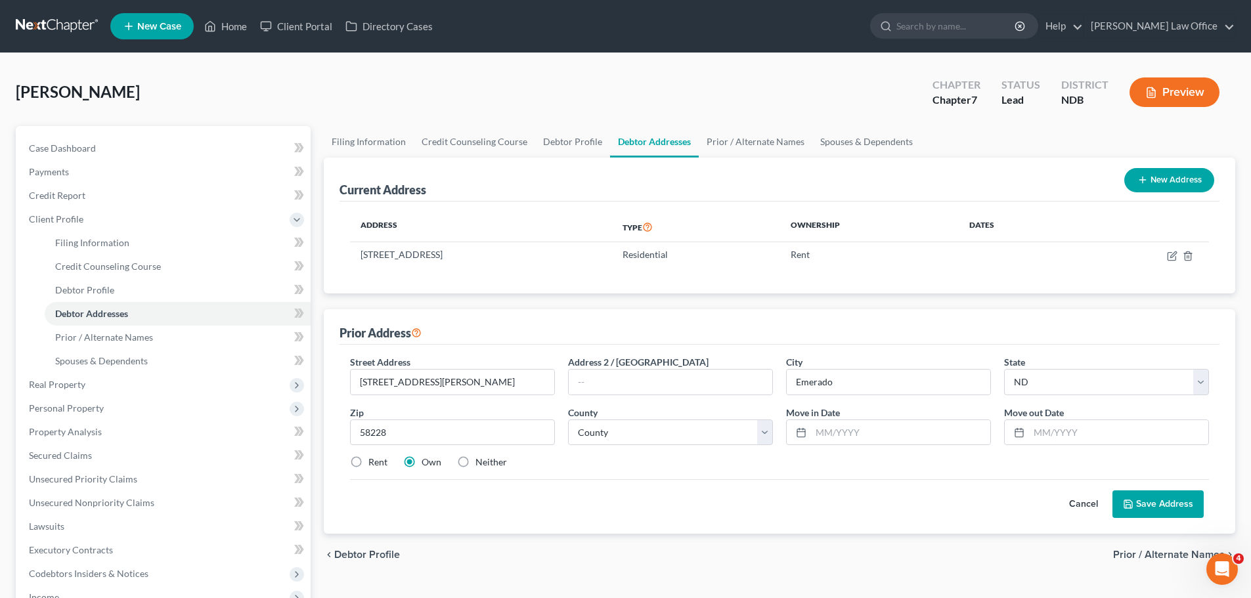
click at [368, 462] on label "Rent" at bounding box center [377, 462] width 19 height 13
click at [374, 462] on input "Rent" at bounding box center [378, 460] width 9 height 9
radio input "true"
click at [762, 435] on select "County [GEOGRAPHIC_DATA] [GEOGRAPHIC_DATA] [GEOGRAPHIC_DATA] [GEOGRAPHIC_DATA] …" at bounding box center [670, 433] width 205 height 26
select select "17"
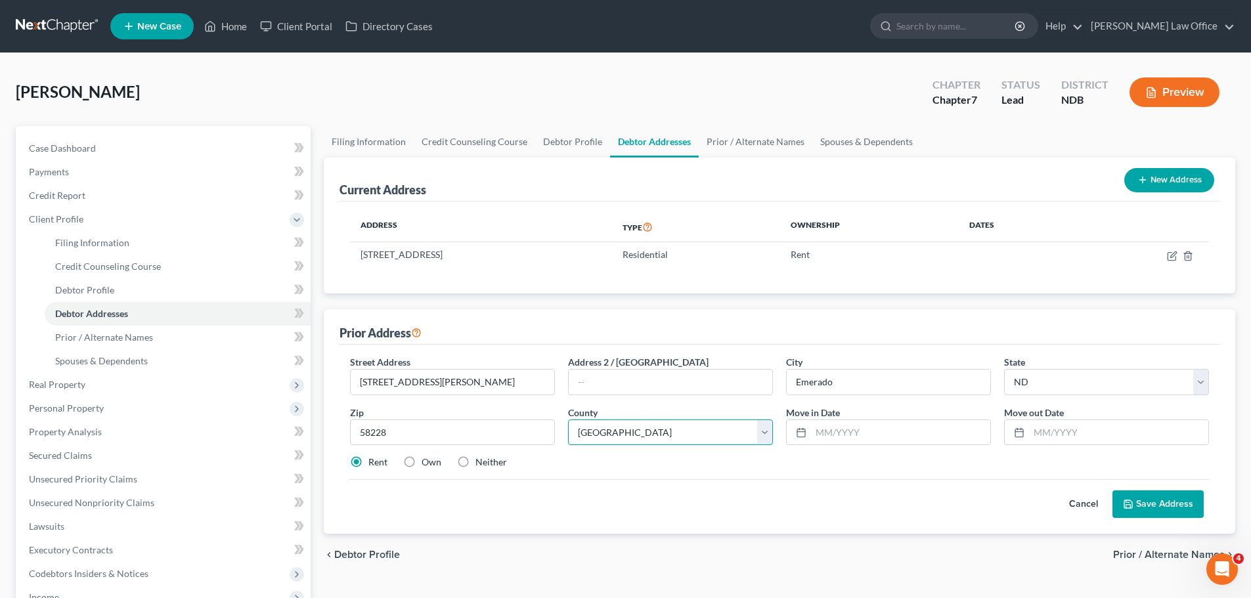
click at [568, 420] on select "County [GEOGRAPHIC_DATA] [GEOGRAPHIC_DATA] [GEOGRAPHIC_DATA] [GEOGRAPHIC_DATA] …" at bounding box center [670, 433] width 205 height 26
click at [827, 436] on input "text" at bounding box center [900, 432] width 179 height 25
type input "05/2023"
type input "05/2024"
click at [1147, 499] on button "Save Address" at bounding box center [1158, 505] width 91 height 28
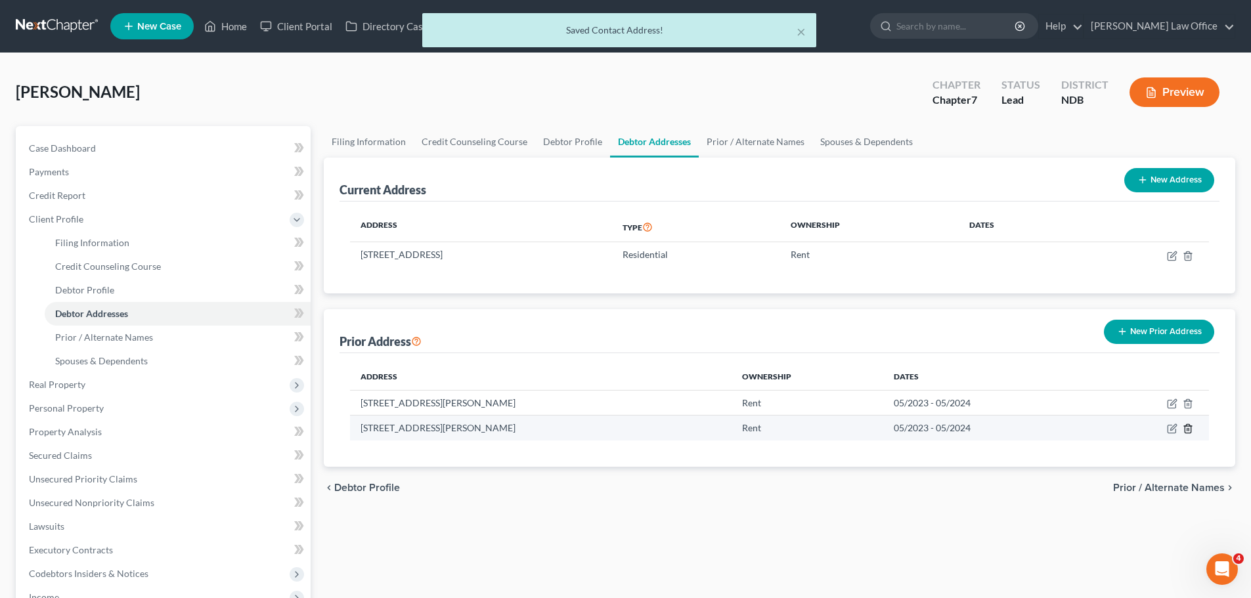
click at [1189, 432] on icon "button" at bounding box center [1188, 429] width 11 height 11
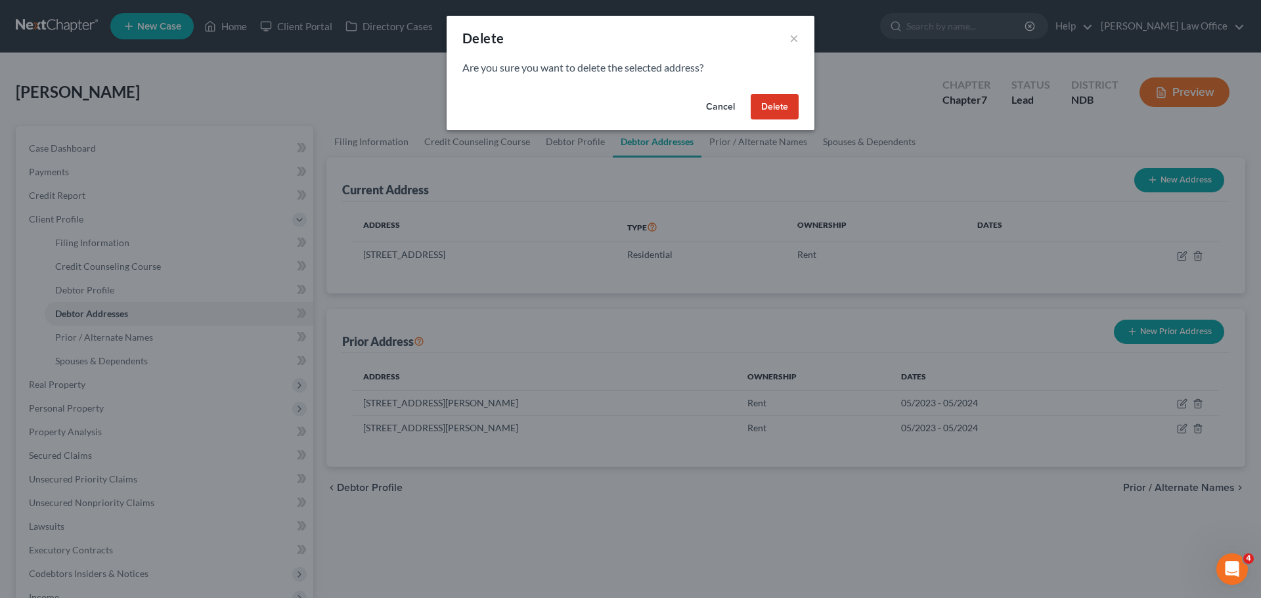
click at [788, 107] on button "Delete" at bounding box center [775, 107] width 48 height 26
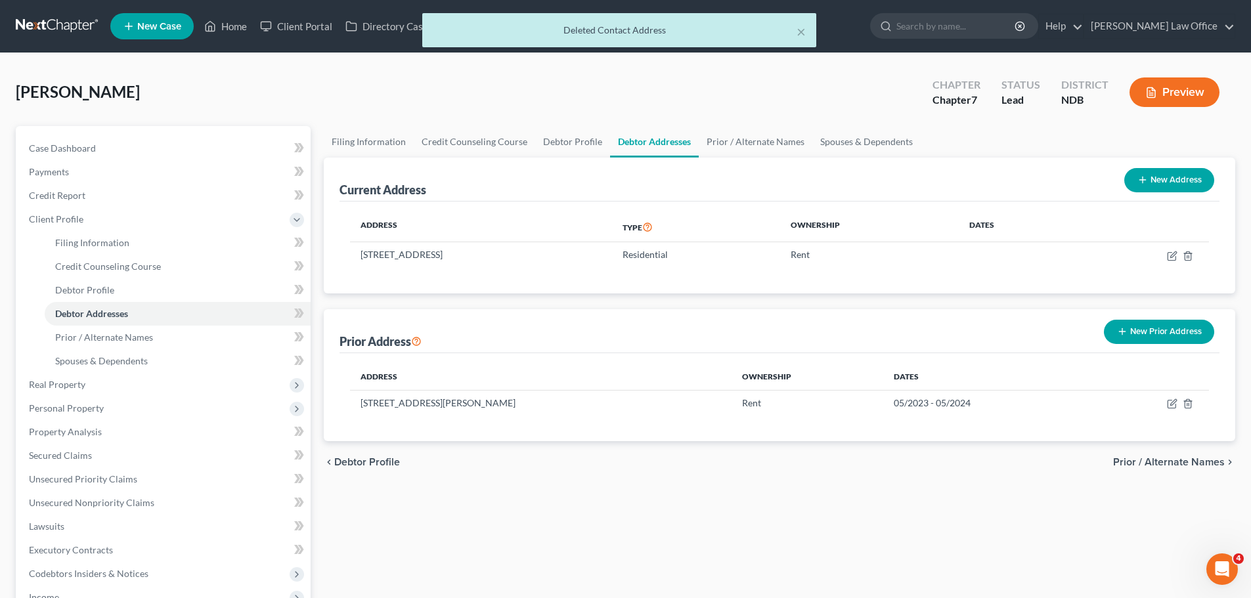
click at [1156, 330] on button "New Prior Address" at bounding box center [1159, 332] width 110 height 24
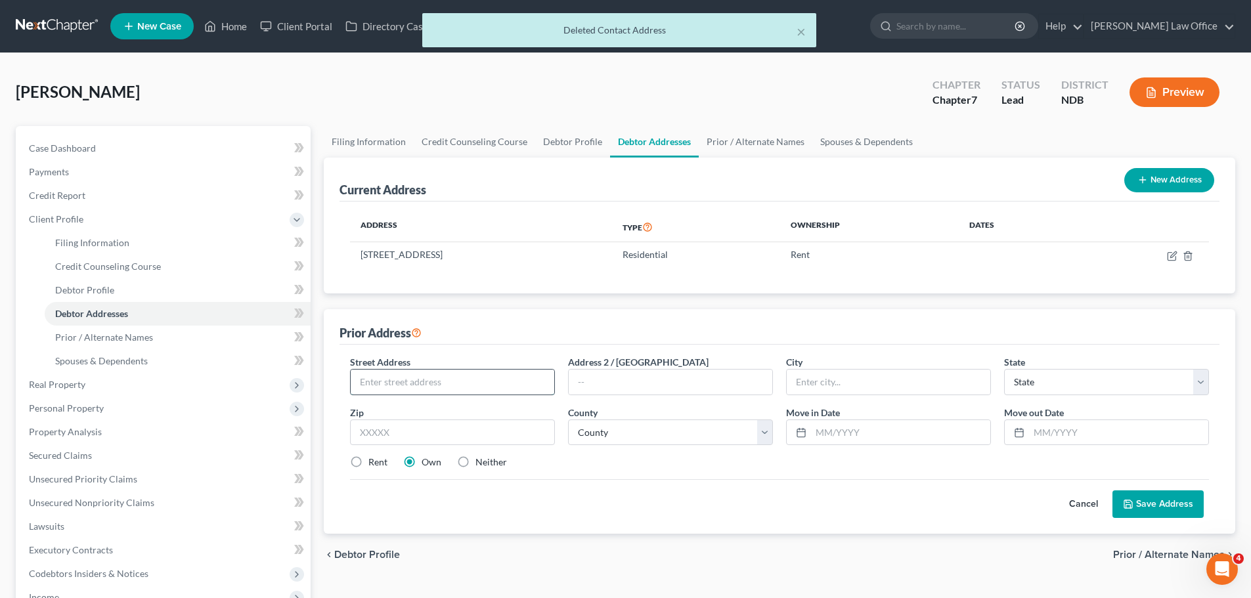
click at [419, 379] on input "text" at bounding box center [453, 382] width 204 height 25
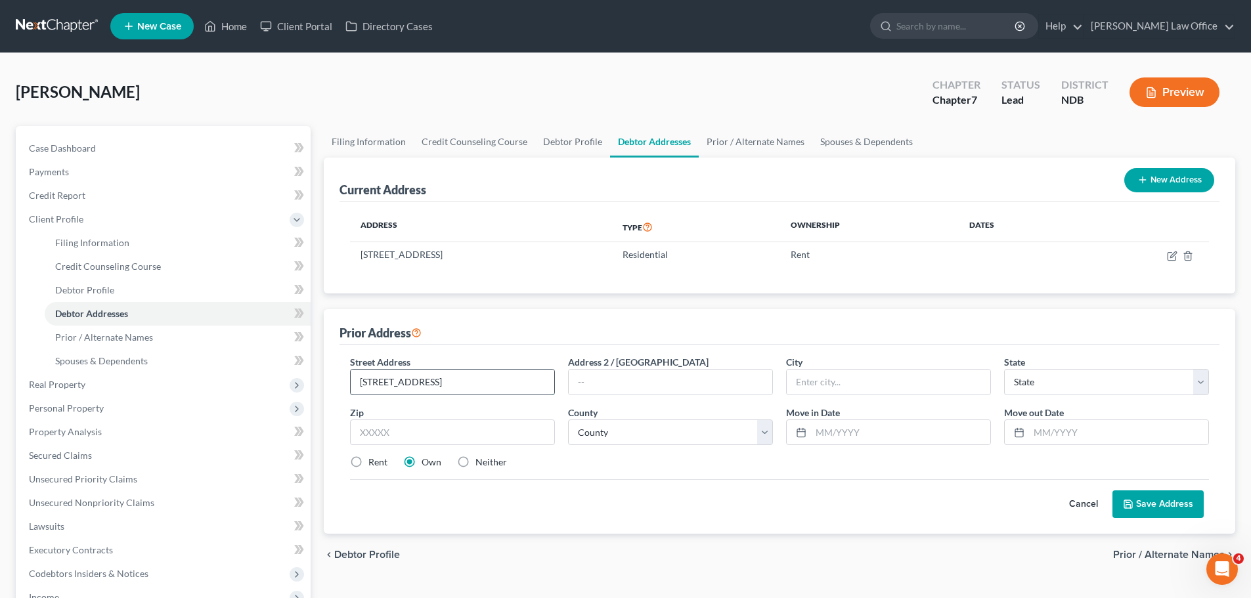
type input "[STREET_ADDRESS]"
type input "55720"
type input "Cloquet"
select select "24"
click at [762, 432] on select "County [GEOGRAPHIC_DATA] [GEOGRAPHIC_DATA] [GEOGRAPHIC_DATA] [GEOGRAPHIC_DATA] …" at bounding box center [670, 433] width 205 height 26
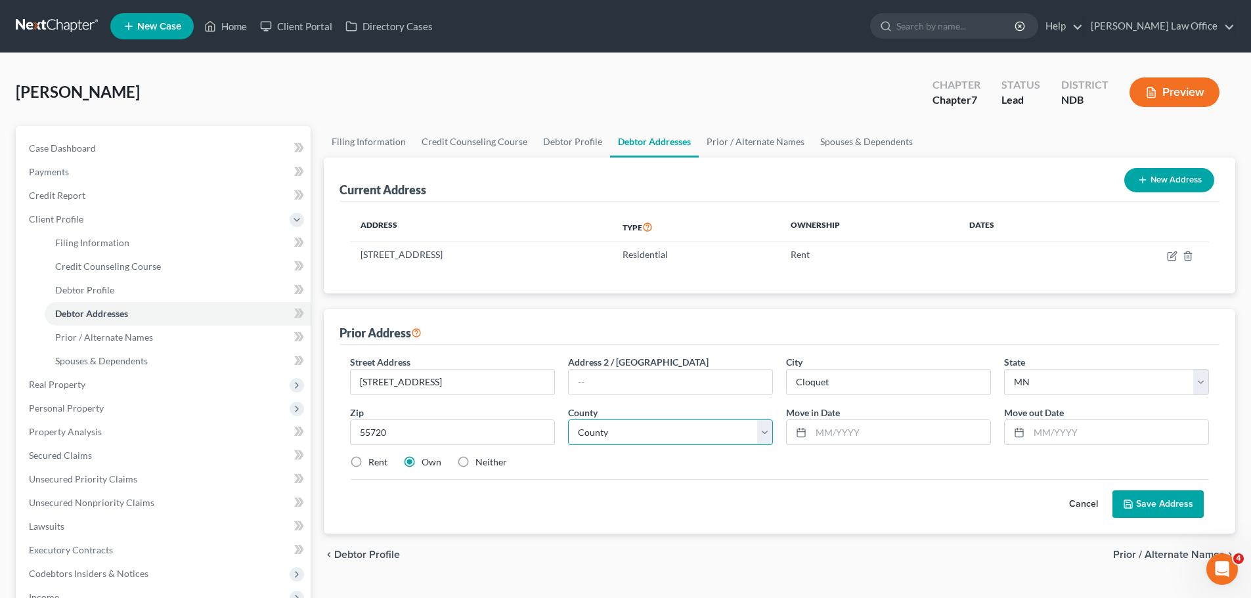
select select "8"
click at [568, 420] on select "County [GEOGRAPHIC_DATA] [GEOGRAPHIC_DATA] [GEOGRAPHIC_DATA] [GEOGRAPHIC_DATA] …" at bounding box center [670, 433] width 205 height 26
click at [368, 460] on label "Rent" at bounding box center [377, 462] width 19 height 13
click at [374, 460] on input "Rent" at bounding box center [378, 460] width 9 height 9
radio input "true"
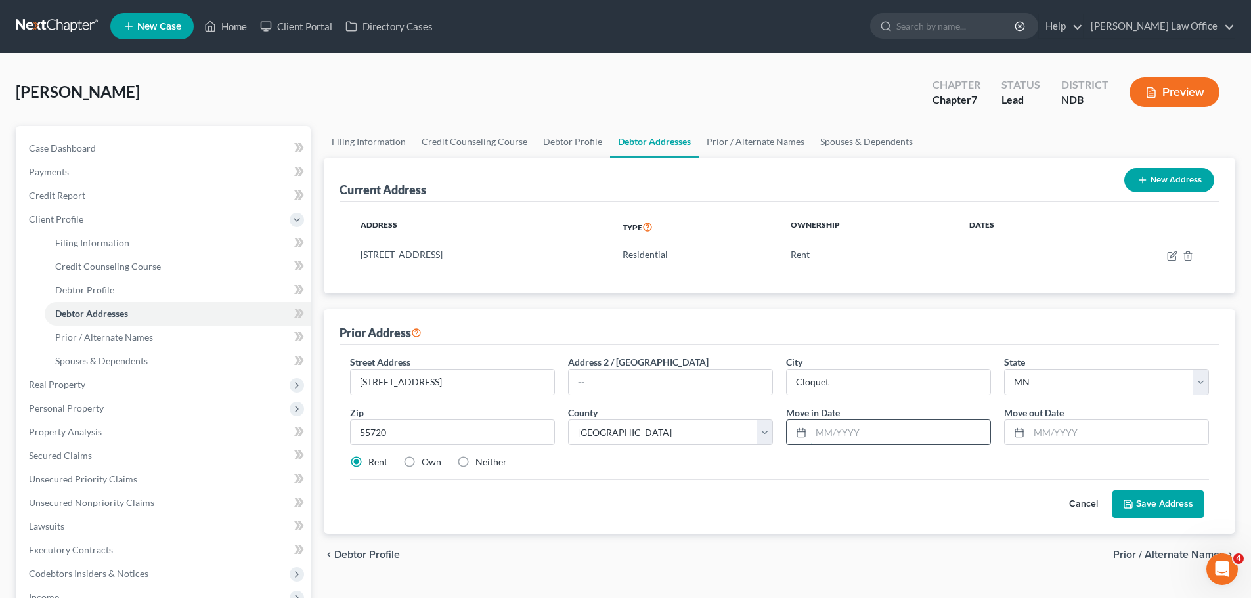
click at [833, 433] on input "text" at bounding box center [900, 432] width 179 height 25
type input "0"
type input "07/2023"
type input "05/2024"
click at [1156, 501] on button "Save Address" at bounding box center [1158, 505] width 91 height 28
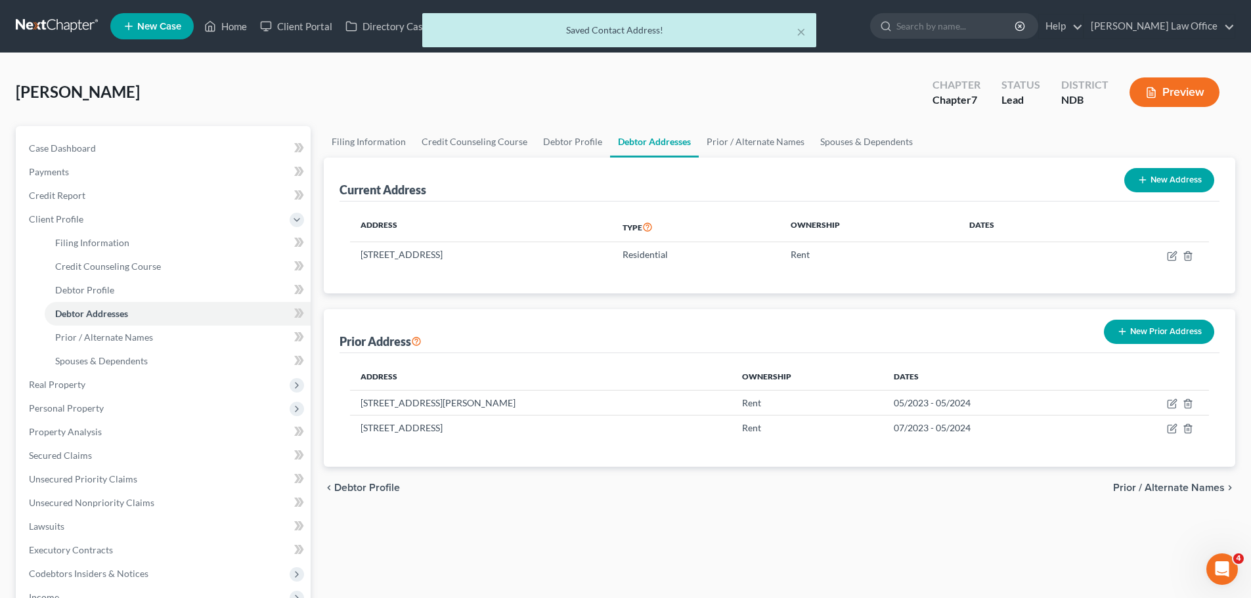
click at [1153, 330] on button "New Prior Address" at bounding box center [1159, 332] width 110 height 24
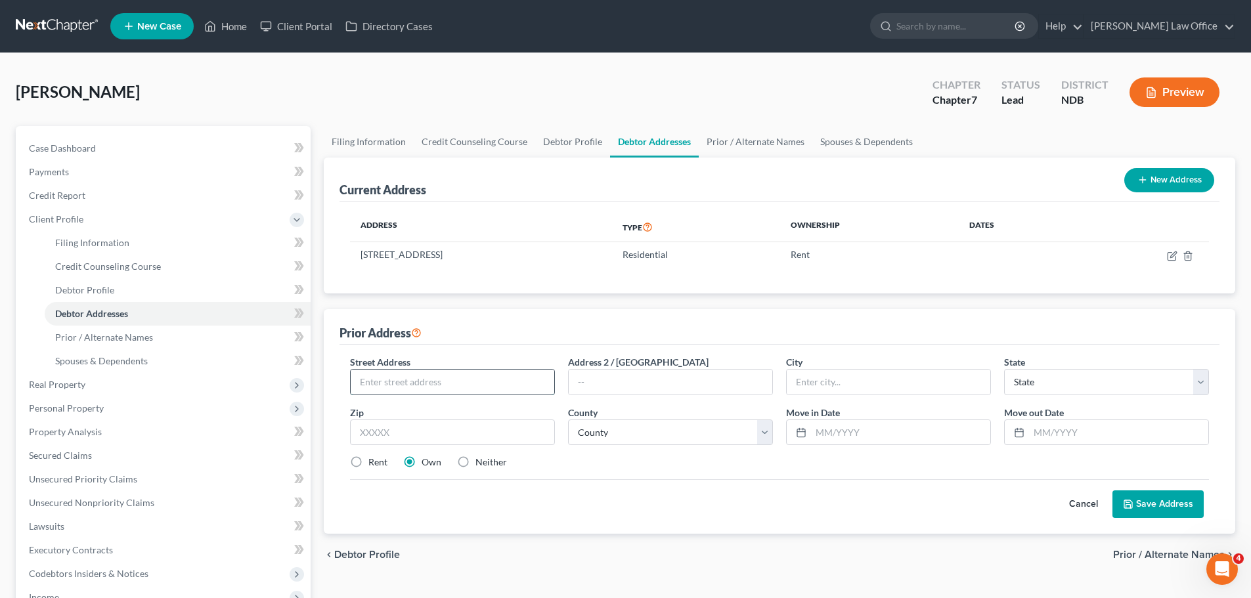
click at [386, 385] on input "text" at bounding box center [453, 382] width 204 height 25
type input "[STREET_ADDRESS]"
type input "56560"
type input "[PERSON_NAME]"
select select "24"
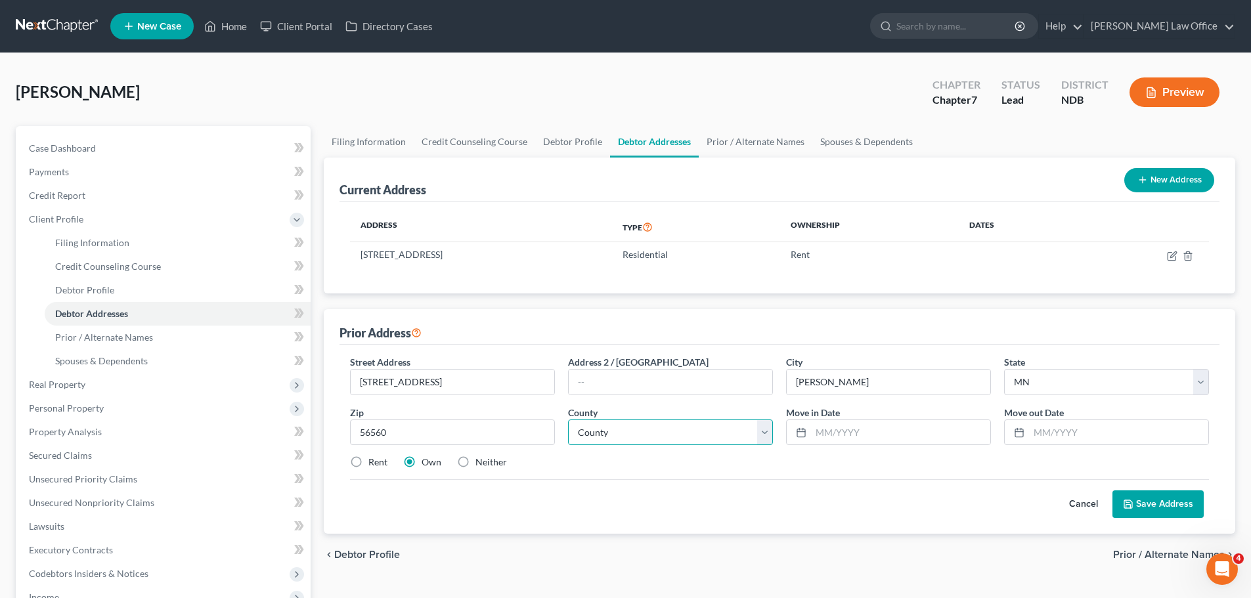
click at [771, 434] on select "County [GEOGRAPHIC_DATA] [GEOGRAPHIC_DATA] [GEOGRAPHIC_DATA] [GEOGRAPHIC_DATA] …" at bounding box center [670, 433] width 205 height 26
select select "13"
click at [568, 420] on select "County [GEOGRAPHIC_DATA] [GEOGRAPHIC_DATA] [GEOGRAPHIC_DATA] [GEOGRAPHIC_DATA] …" at bounding box center [670, 433] width 205 height 26
click at [843, 435] on input "text" at bounding box center [900, 432] width 179 height 25
type input "0"
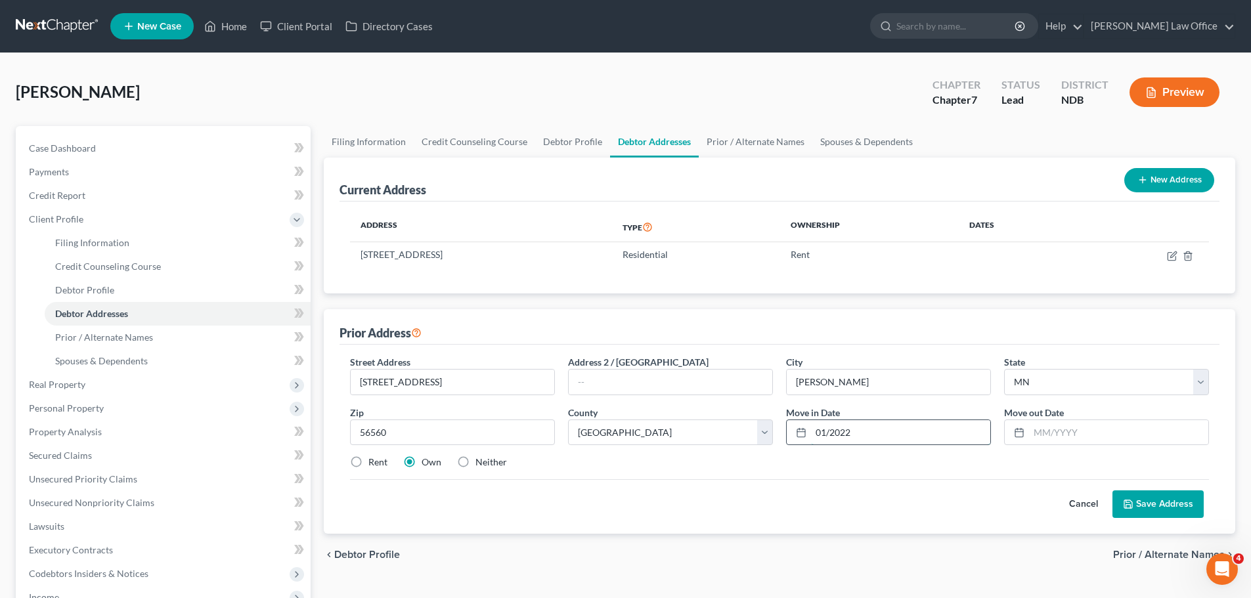
type input "01/2022"
type input "06/2022"
click at [368, 459] on label "Rent" at bounding box center [377, 462] width 19 height 13
click at [374, 459] on input "Rent" at bounding box center [378, 460] width 9 height 9
radio input "true"
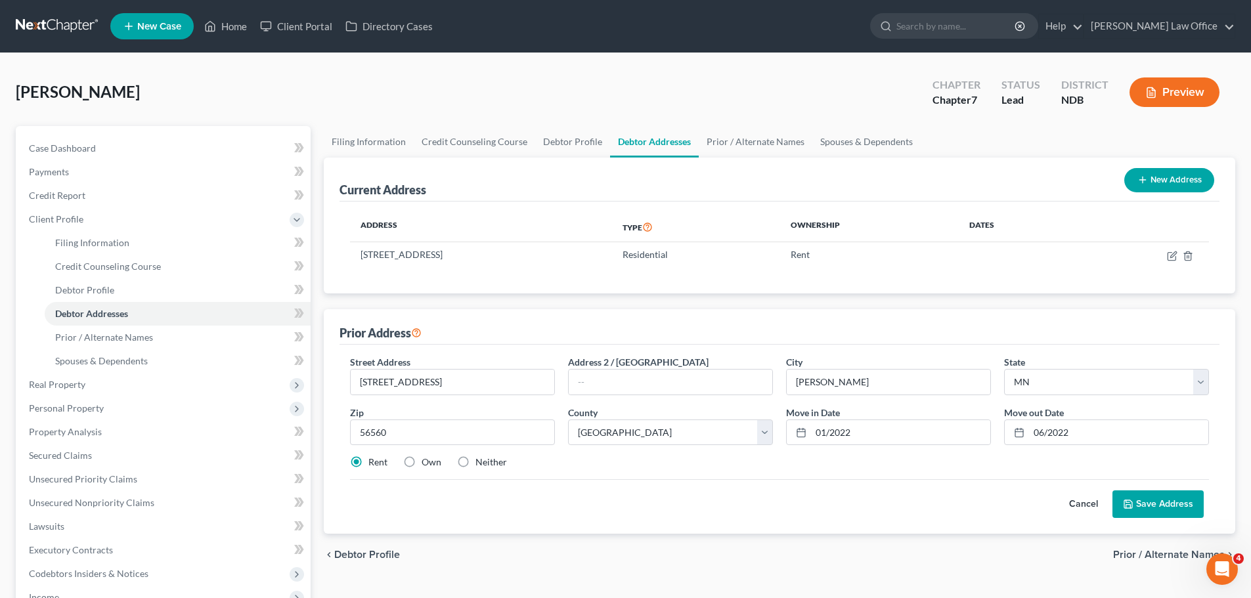
click at [1163, 503] on button "Save Address" at bounding box center [1158, 505] width 91 height 28
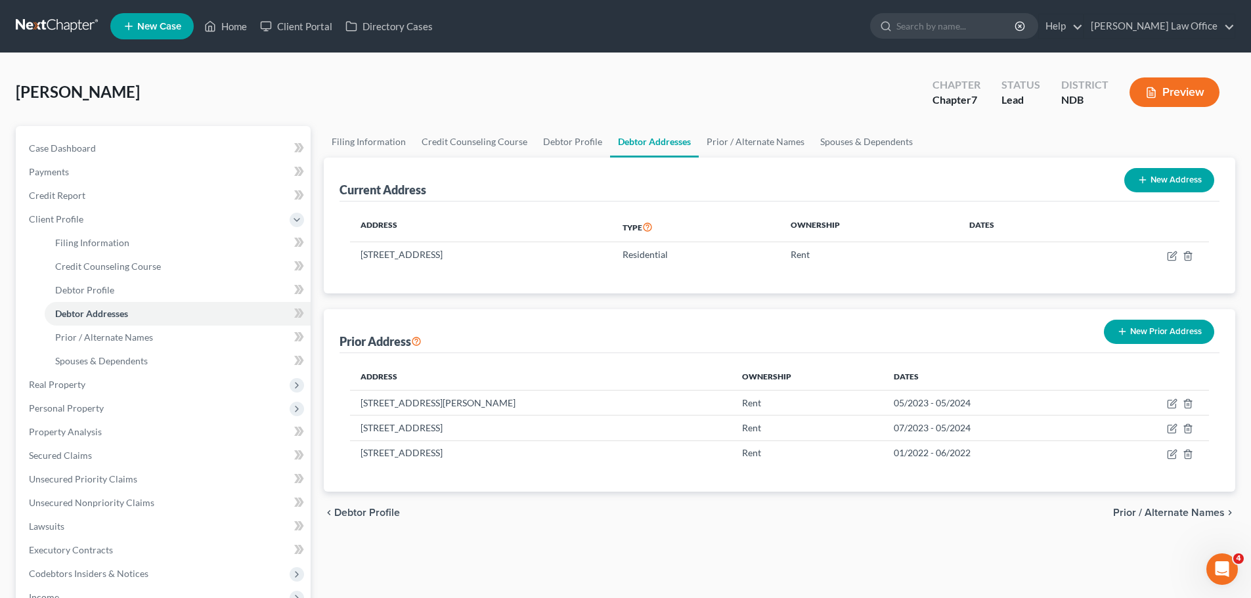
click at [1154, 333] on button "New Prior Address" at bounding box center [1159, 332] width 110 height 24
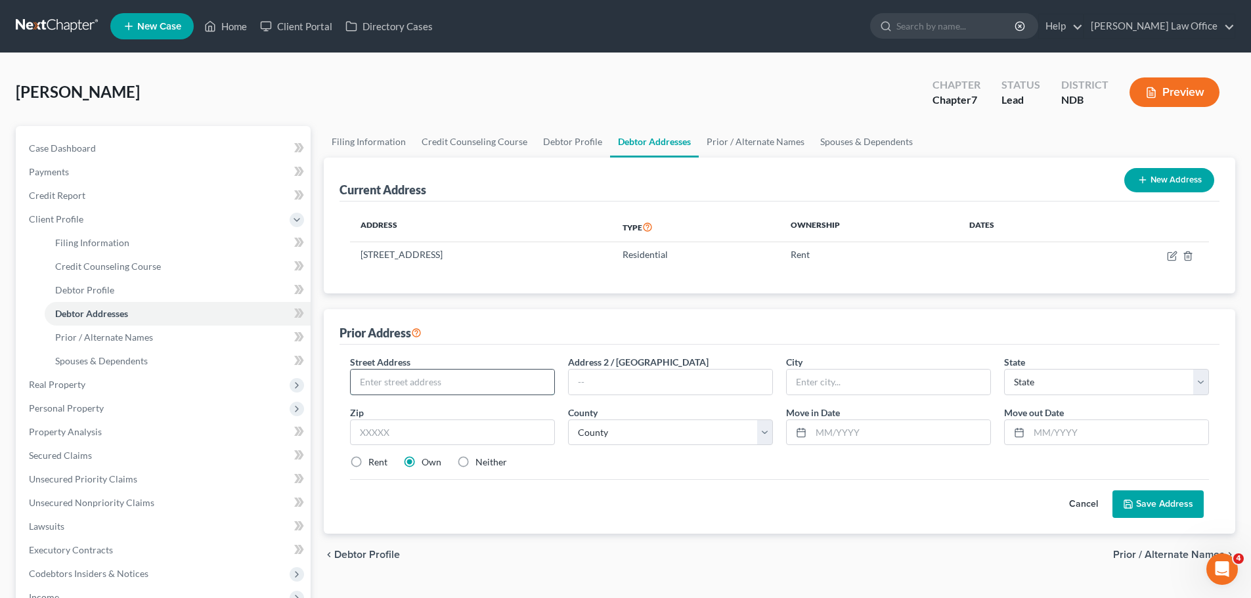
click at [388, 386] on input "text" at bounding box center [453, 382] width 204 height 25
type input "[STREET_ADDRESS]"
